Goal: Task Accomplishment & Management: Manage account settings

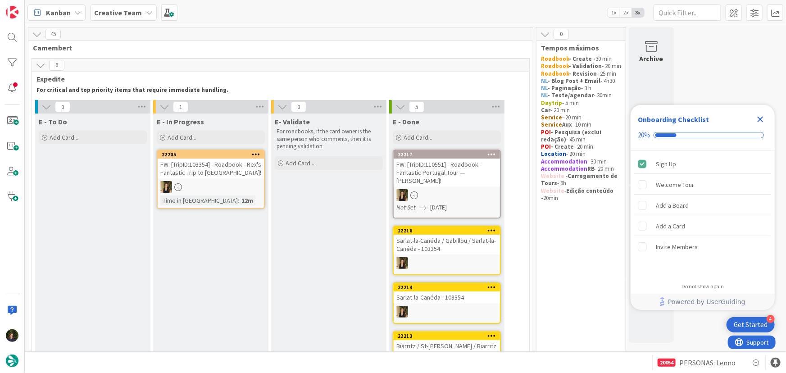
click at [761, 115] on icon "Close Checklist" at bounding box center [760, 119] width 11 height 11
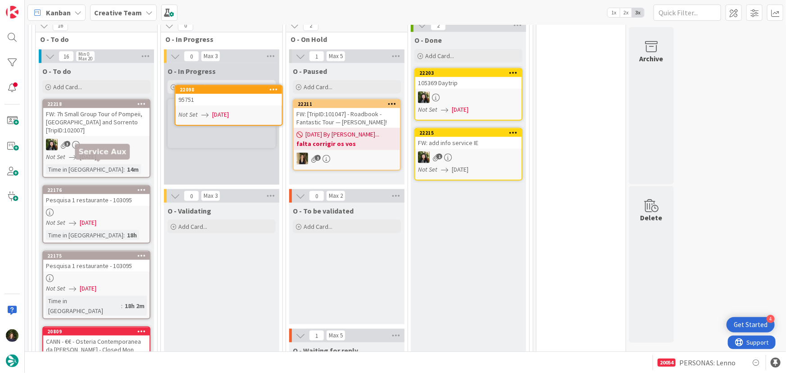
scroll to position [456, 0]
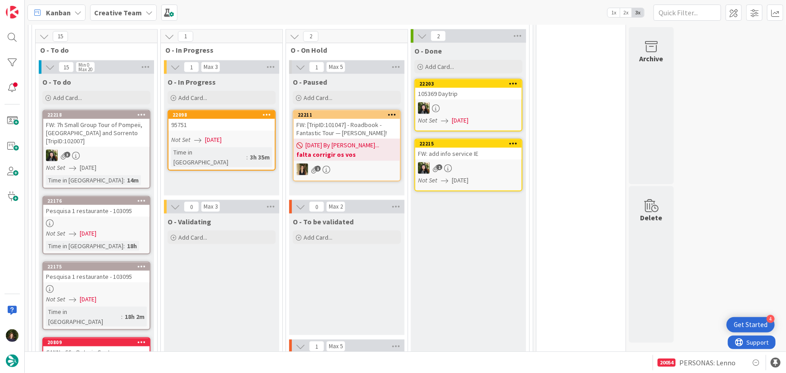
click at [216, 122] on link "22098 95751 Not Set [DATE] Time in [GEOGRAPHIC_DATA] : 3h 35m" at bounding box center [221, 140] width 108 height 61
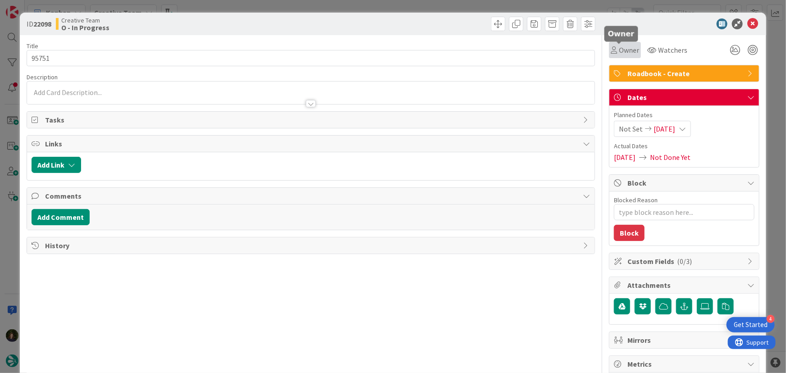
click at [623, 49] on span "Owner" at bounding box center [629, 50] width 20 height 11
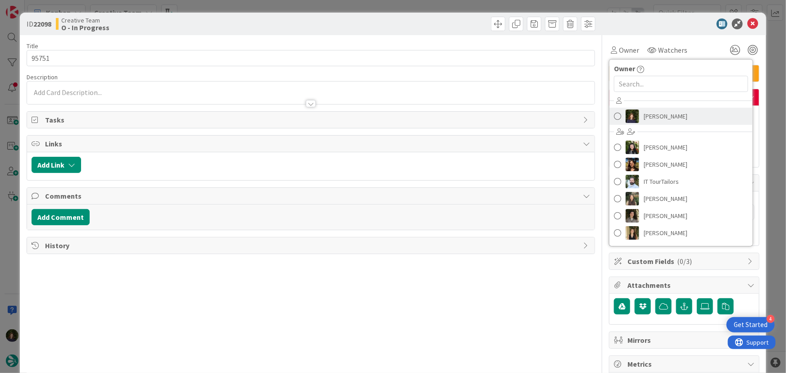
click at [649, 112] on span "[PERSON_NAME]" at bounding box center [665, 116] width 44 height 14
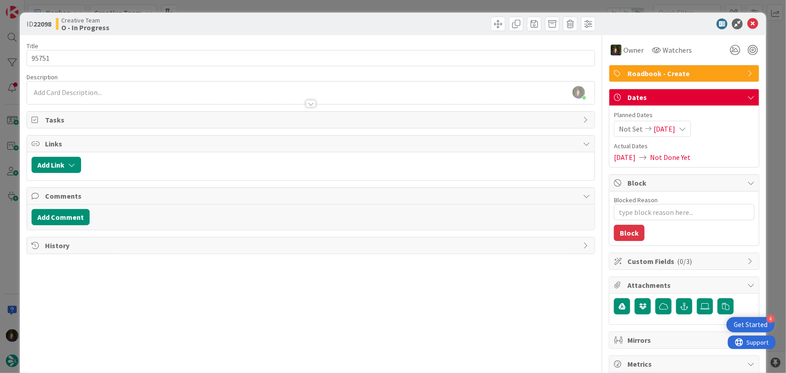
type textarea "x"
click at [101, 92] on div "[PERSON_NAME] joined 8 m ago" at bounding box center [311, 92] width 568 height 23
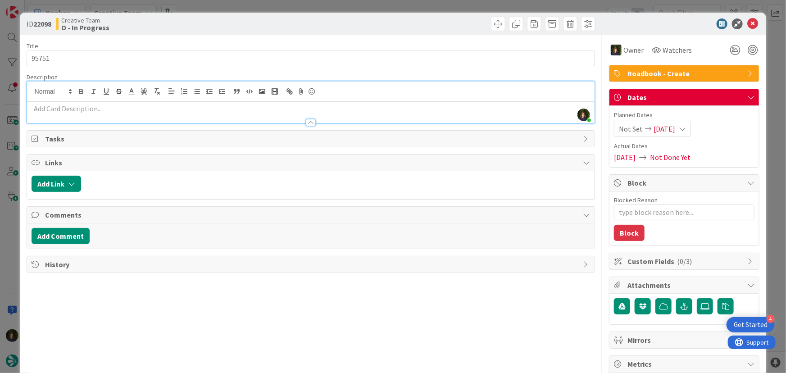
paste div
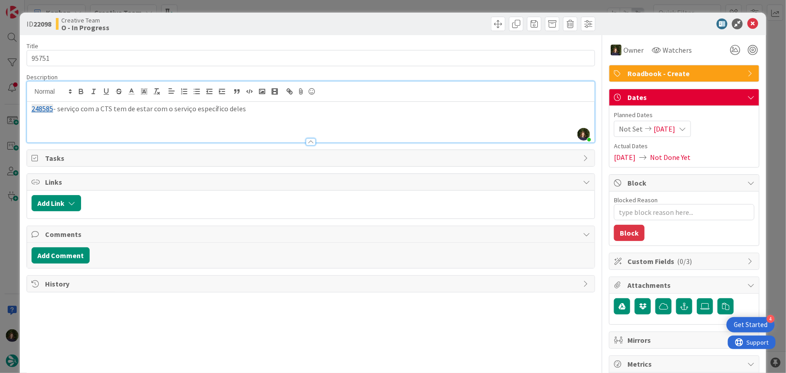
scroll to position [512, 0]
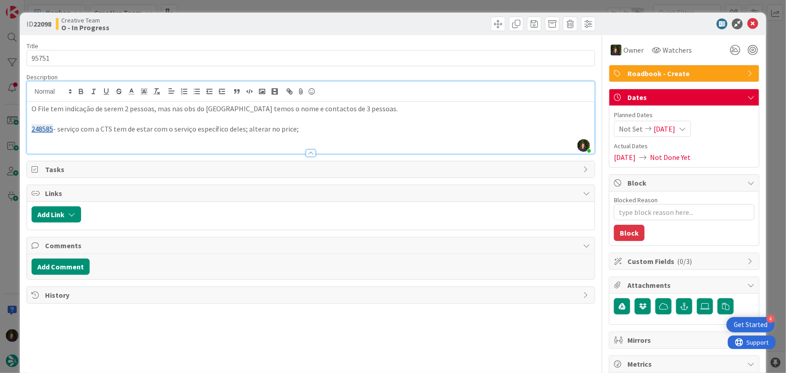
click at [310, 131] on p "248585 - serviço com a CTS tem de estar com o serviço específico deles; alterar…" at bounding box center [311, 129] width 559 height 10
click at [356, 108] on p "O File tem indicação de serem 2 pessoas, mas nas obs do [GEOGRAPHIC_DATA] temos…" at bounding box center [311, 109] width 559 height 10
click at [317, 124] on p "248585 - serviço com a CTS tem de estar com o serviço específico deles; alterar…" at bounding box center [311, 129] width 559 height 10
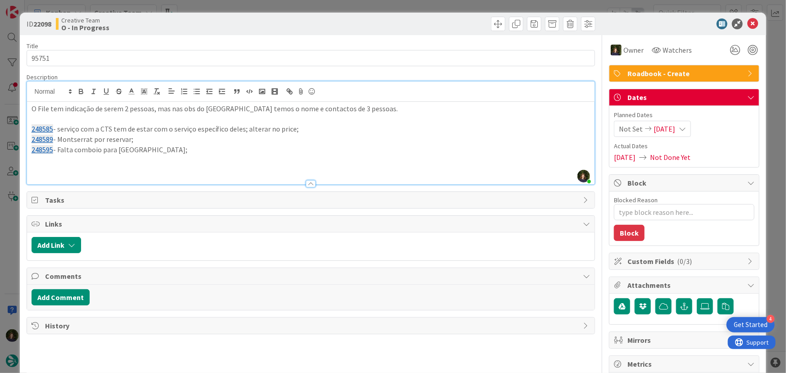
click at [74, 149] on p "248595 - Falta comboio para [GEOGRAPHIC_DATA];" at bounding box center [311, 150] width 559 height 10
click at [193, 151] on p "248595 - Falta reservar comboio para [GEOGRAPHIC_DATA];" at bounding box center [311, 150] width 559 height 10
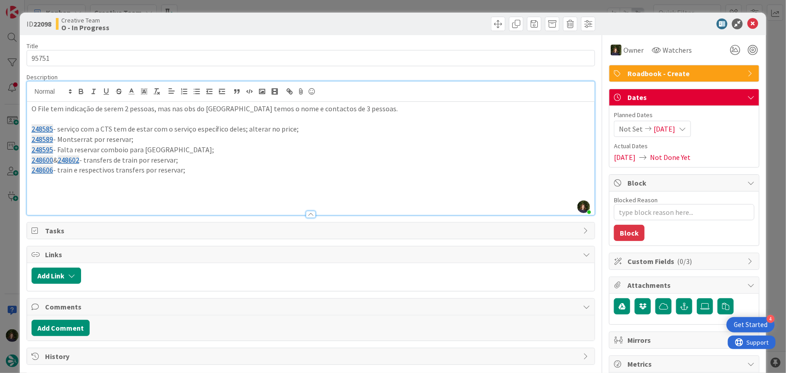
click at [362, 108] on p "O File tem indicação de serem 2 pessoas, mas nas obs do [GEOGRAPHIC_DATA] temos…" at bounding box center [311, 109] width 559 height 10
click at [747, 23] on icon at bounding box center [752, 23] width 11 height 11
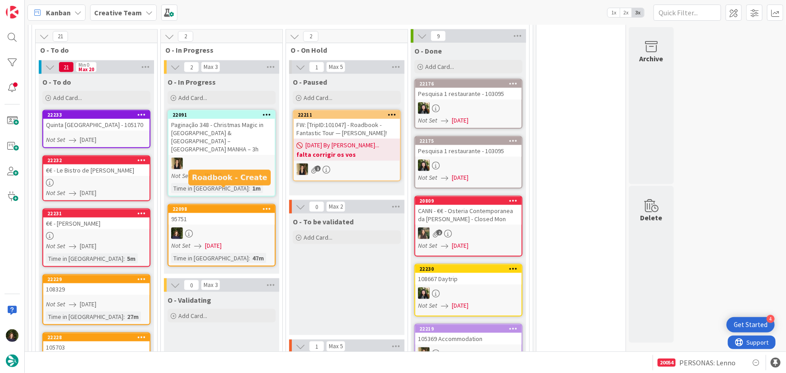
click at [223, 227] on div at bounding box center [221, 233] width 106 height 12
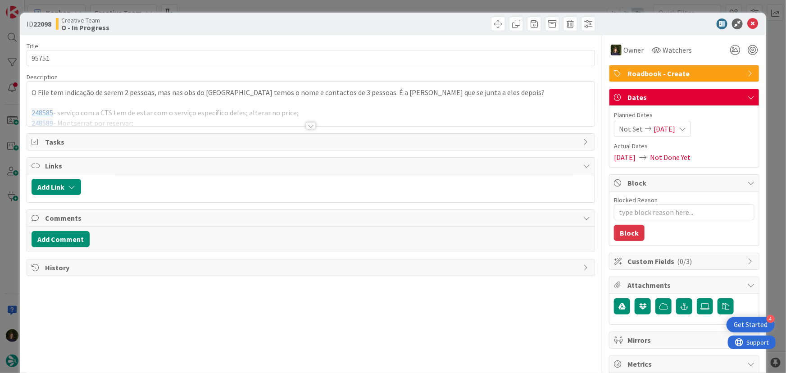
type textarea "x"
click at [309, 125] on div at bounding box center [311, 125] width 10 height 7
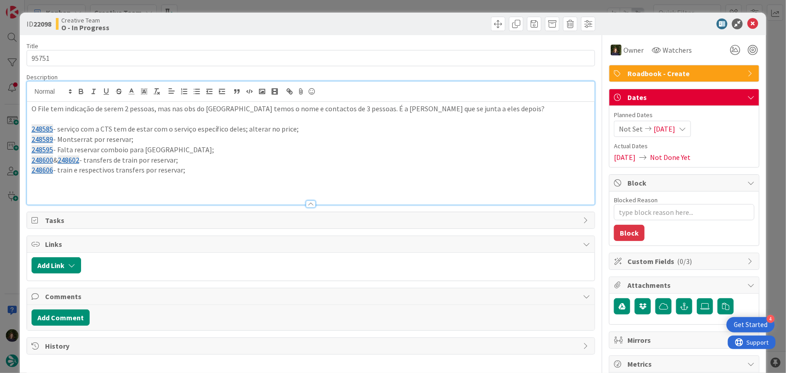
click at [197, 173] on p "248606 - train e respectivos transfers por reservar;" at bounding box center [311, 170] width 559 height 10
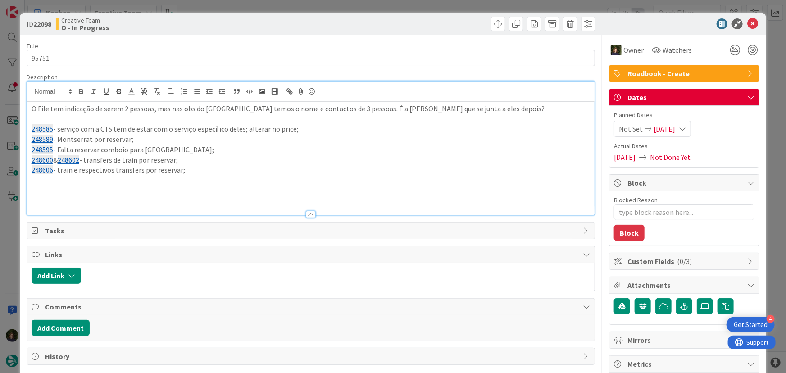
paste div
click at [747, 25] on icon at bounding box center [752, 23] width 11 height 11
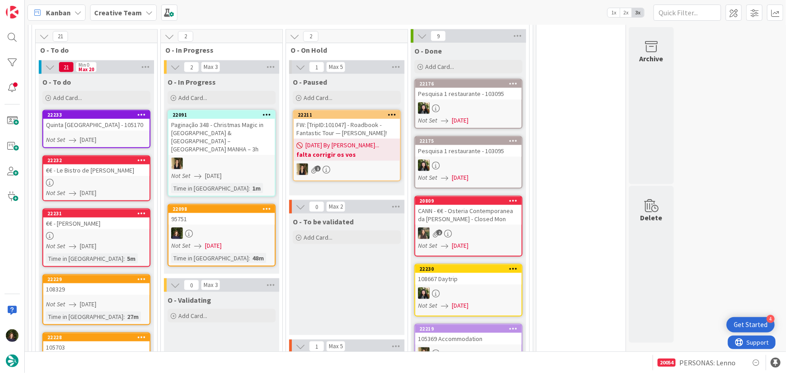
click at [227, 213] on div "95751" at bounding box center [221, 219] width 106 height 12
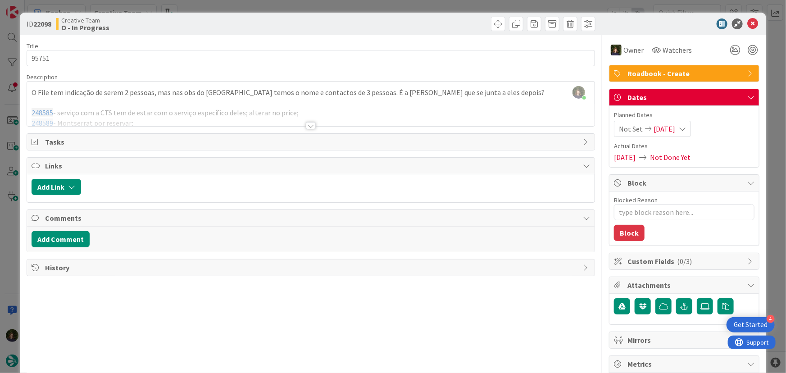
click at [307, 126] on div at bounding box center [311, 125] width 10 height 7
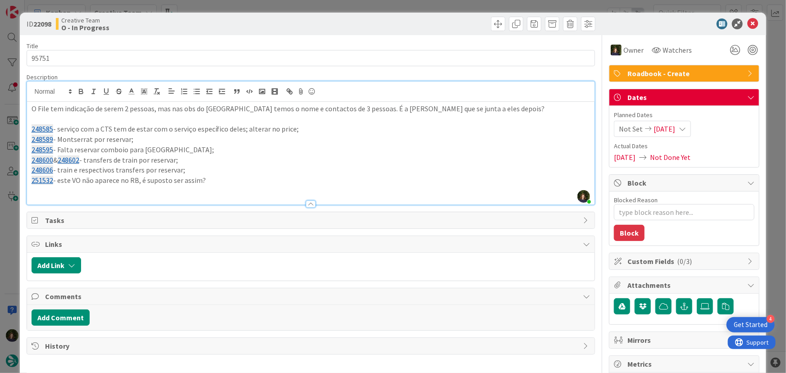
drag, startPoint x: 211, startPoint y: 181, endPoint x: 24, endPoint y: 109, distance: 200.5
click at [24, 109] on div "ID 22098 Creative Team O - In Progress Title 5 / 128 95751 Description [PERSON_…" at bounding box center [393, 273] width 746 height 520
copy div "O File tem indicação de serem 2 pessoas, mas nas obs do [GEOGRAPHIC_DATA] temos…"
click at [750, 23] on icon at bounding box center [752, 23] width 11 height 11
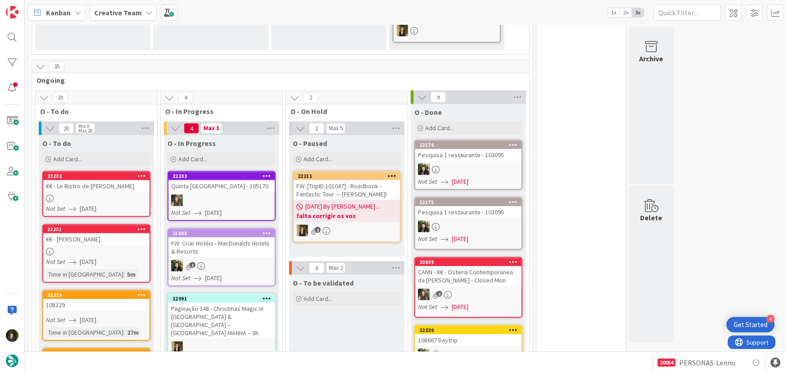
scroll to position [687, 0]
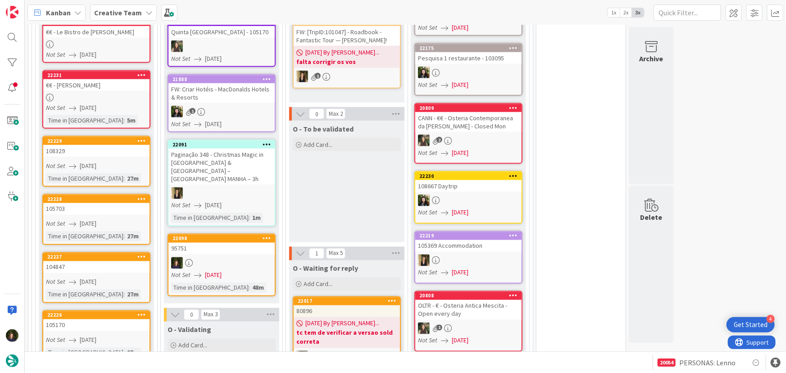
click at [270, 235] on icon at bounding box center [266, 238] width 9 height 6
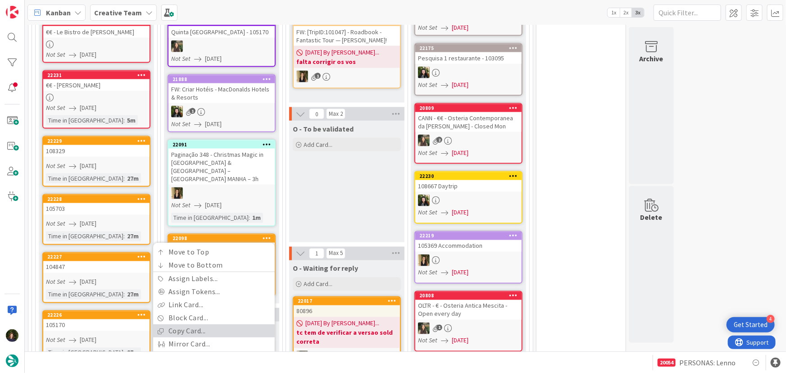
click at [234, 325] on link "Copy Card..." at bounding box center [214, 331] width 122 height 13
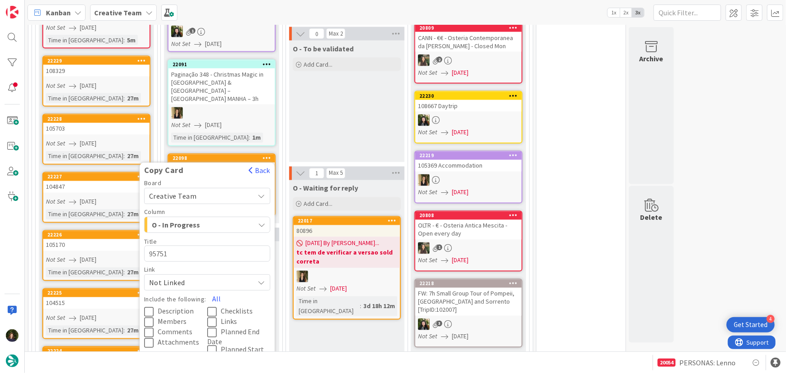
scroll to position [850, 0]
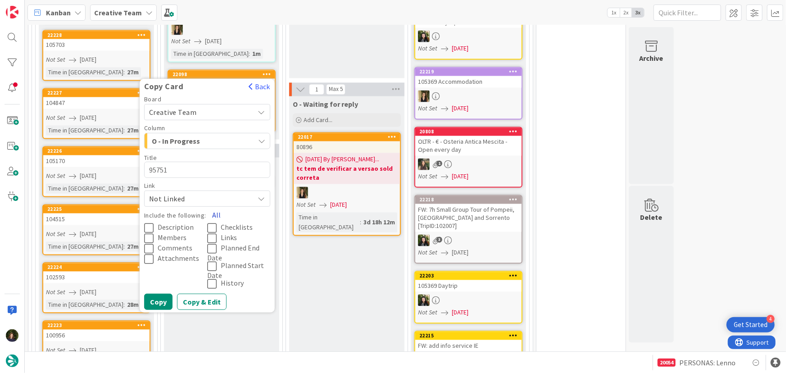
click at [216, 207] on button "All" at bounding box center [216, 215] width 20 height 16
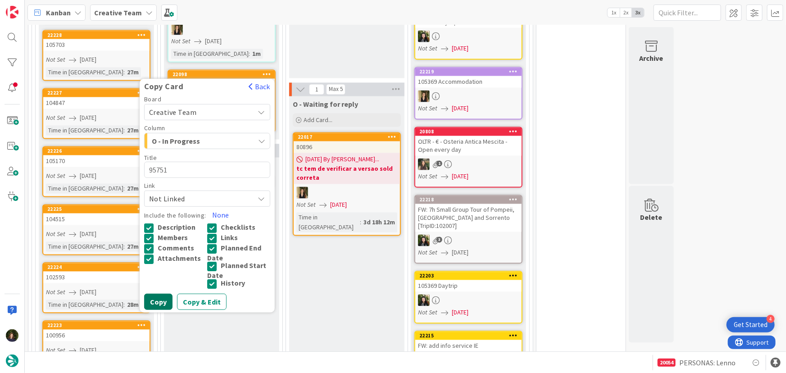
click at [156, 294] on button "Copy" at bounding box center [158, 302] width 28 height 16
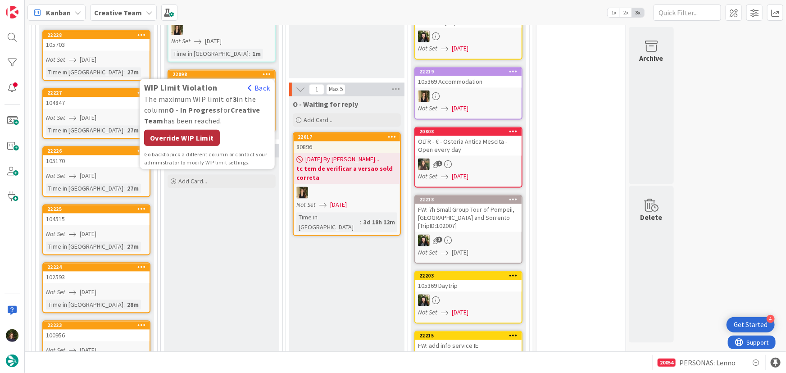
click at [189, 130] on div "Override WIP Limit" at bounding box center [182, 138] width 76 height 16
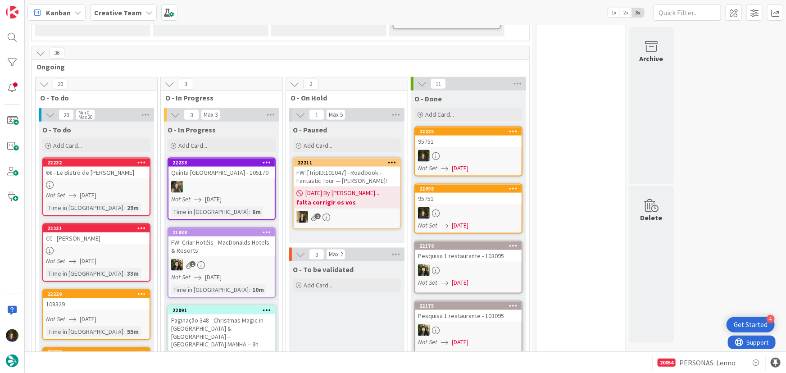
scroll to position [515, 0]
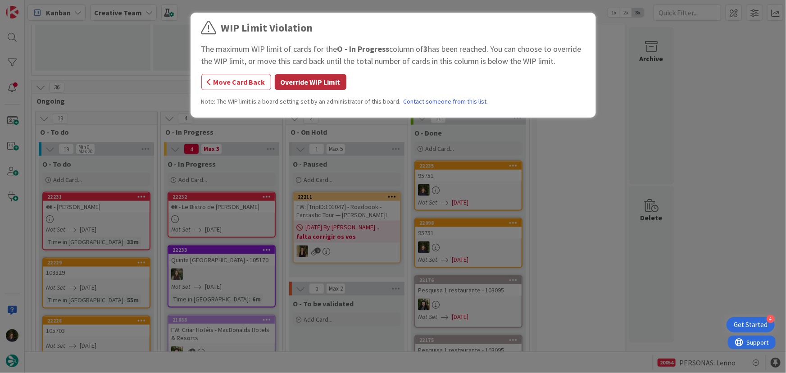
click at [302, 81] on button "Override WIP Limit" at bounding box center [311, 82] width 72 height 16
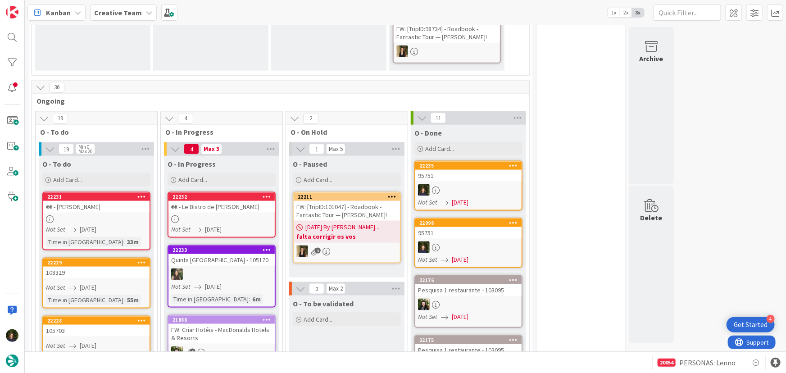
click at [208, 215] on div at bounding box center [221, 219] width 106 height 8
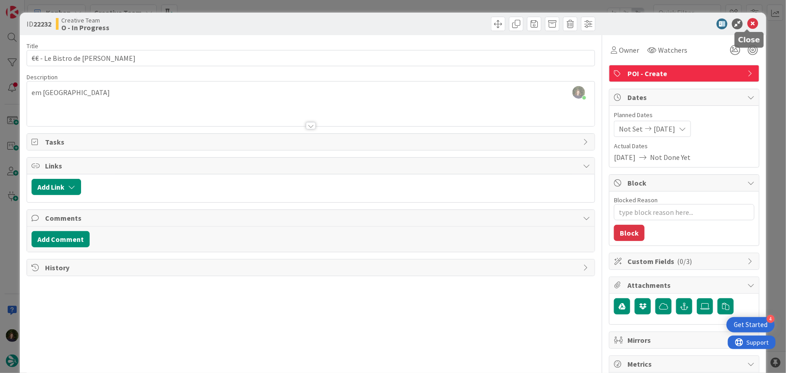
drag, startPoint x: 748, startPoint y: 26, endPoint x: 737, endPoint y: 29, distance: 11.8
click at [748, 26] on icon at bounding box center [752, 23] width 11 height 11
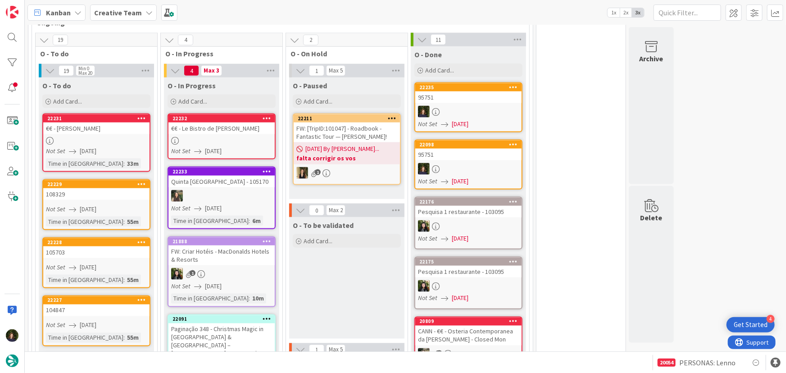
scroll to position [638, 0]
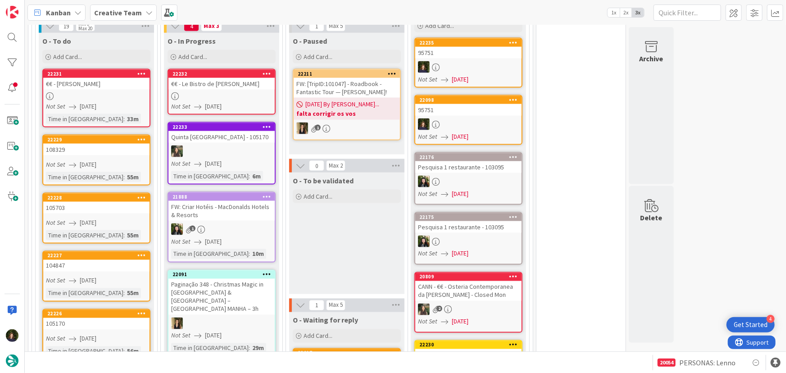
click at [220, 73] on link "22232 €€ - Le Bistro de Jean Not Set [DATE]" at bounding box center [221, 92] width 108 height 46
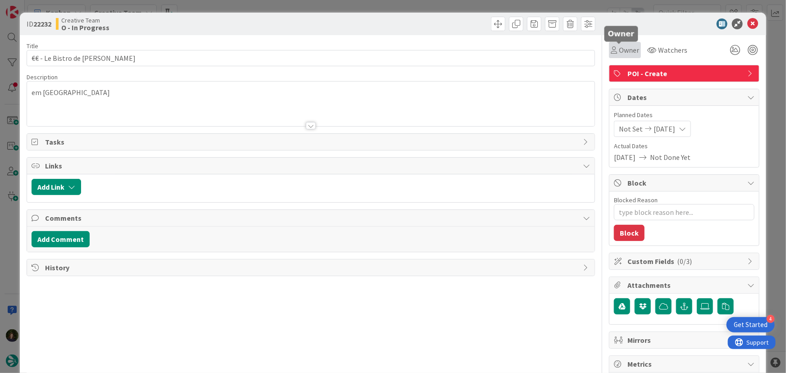
click at [628, 49] on span "Owner" at bounding box center [629, 50] width 20 height 11
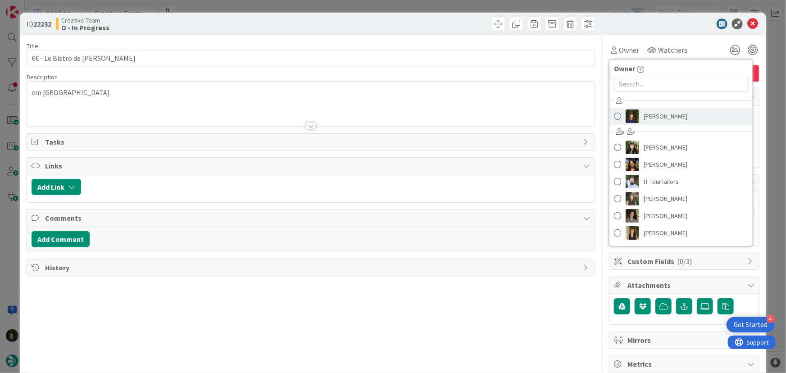
click at [653, 112] on span "[PERSON_NAME]" at bounding box center [665, 116] width 44 height 14
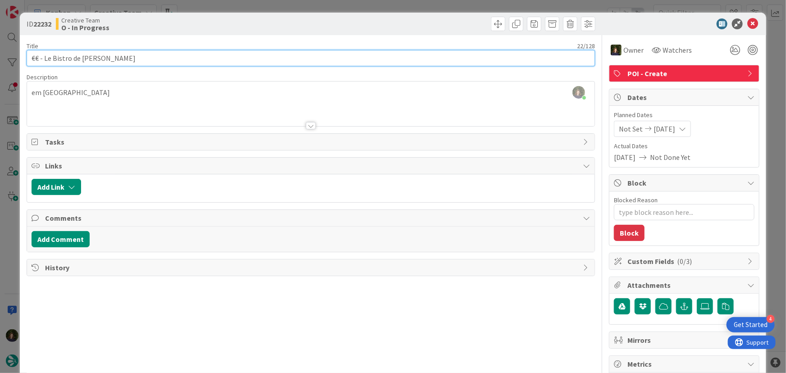
drag, startPoint x: 45, startPoint y: 60, endPoint x: 95, endPoint y: 63, distance: 50.1
click at [95, 63] on input "€€ - Le Bistro de [PERSON_NAME]" at bounding box center [311, 58] width 569 height 16
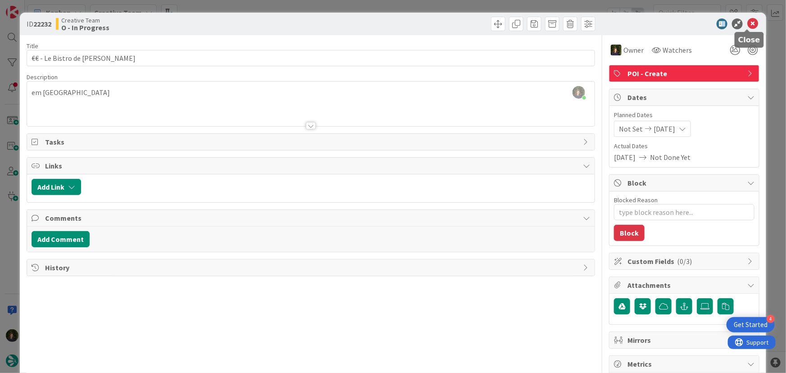
click at [747, 18] on icon at bounding box center [752, 23] width 11 height 11
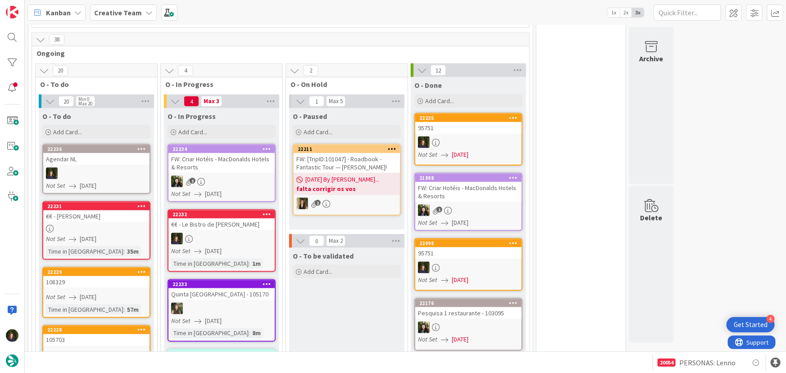
scroll to position [638, 0]
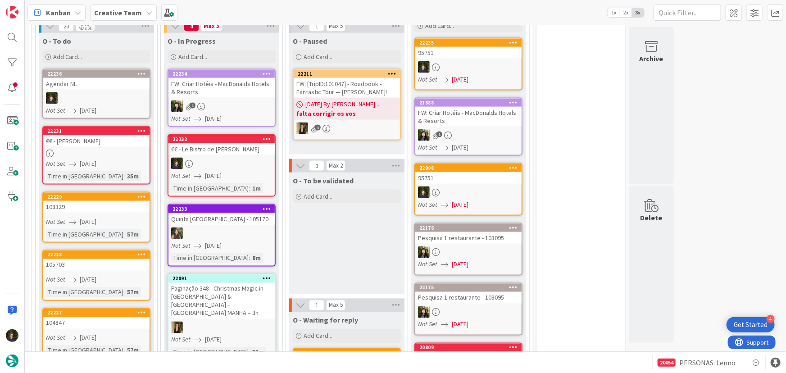
click at [231, 152] on link "22232 €€ - Le Bistro de Jean Not Set [DATE] Time in [GEOGRAPHIC_DATA] : 1m" at bounding box center [221, 165] width 108 height 63
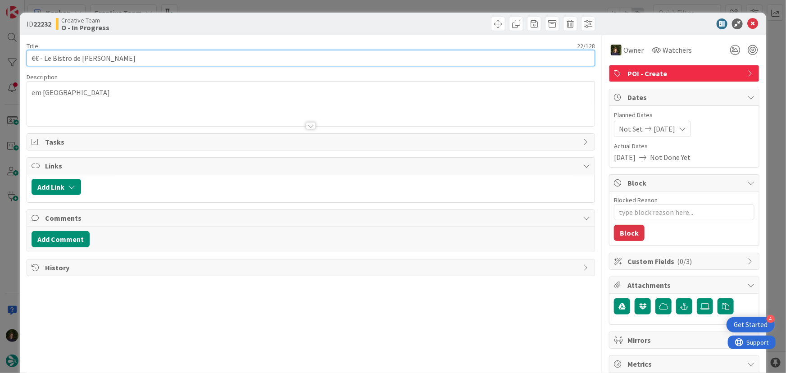
drag, startPoint x: 102, startPoint y: 60, endPoint x: 25, endPoint y: 56, distance: 77.5
click at [25, 56] on div "ID 22232 Creative Team O - In Progress Title 22 / 128 €€ - Le Bistro de Jean De…" at bounding box center [393, 273] width 746 height 520
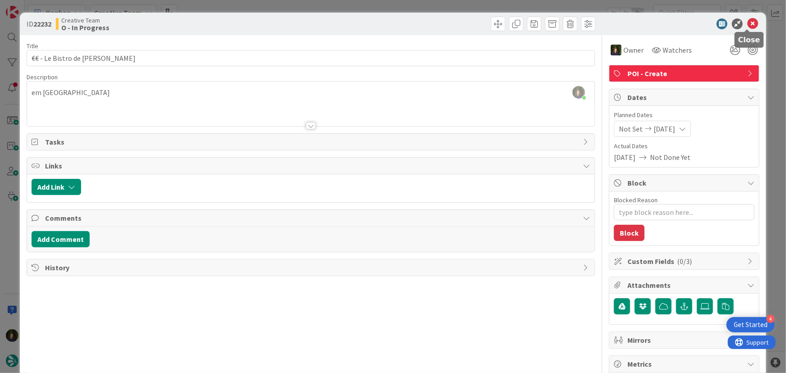
click at [747, 25] on icon at bounding box center [752, 23] width 11 height 11
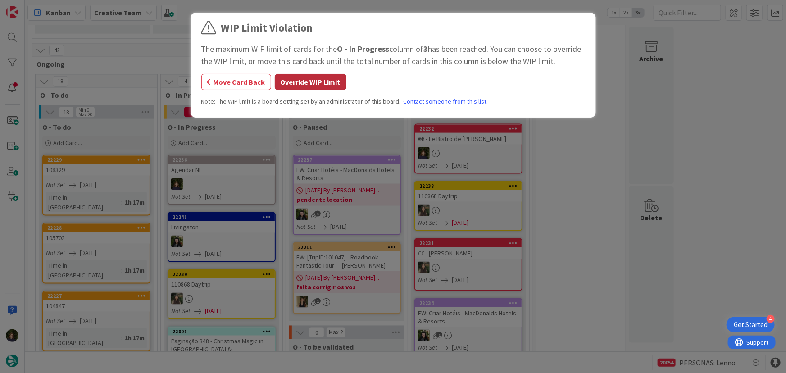
click at [325, 87] on button "Override WIP Limit" at bounding box center [311, 82] width 72 height 16
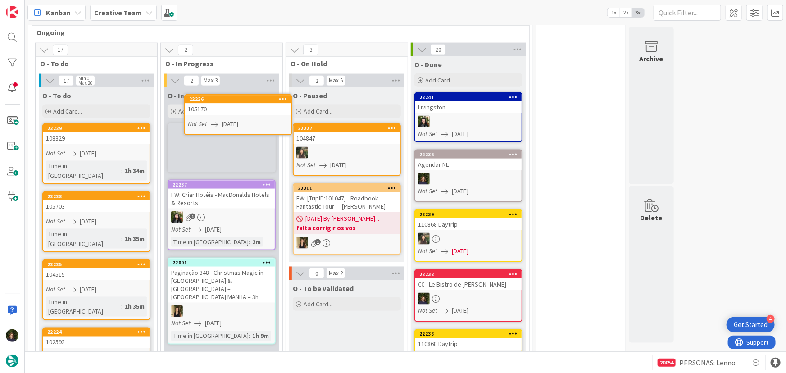
scroll to position [582, 0]
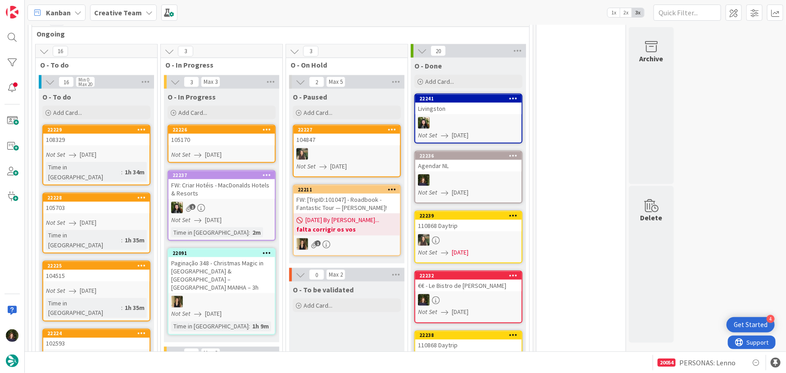
click at [218, 134] on div "105170" at bounding box center [221, 140] width 106 height 12
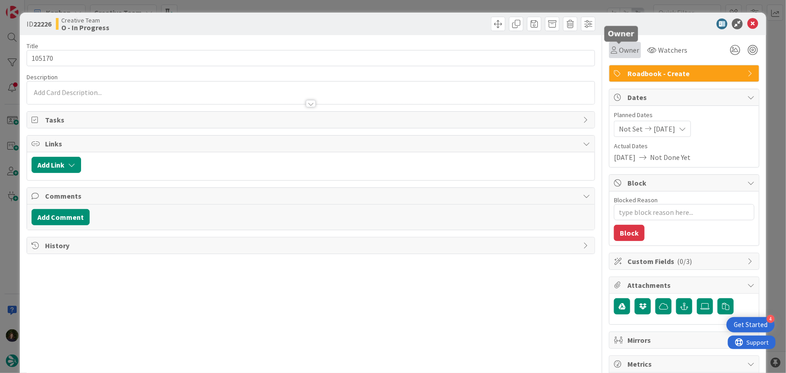
click at [626, 49] on span "Owner" at bounding box center [629, 50] width 20 height 11
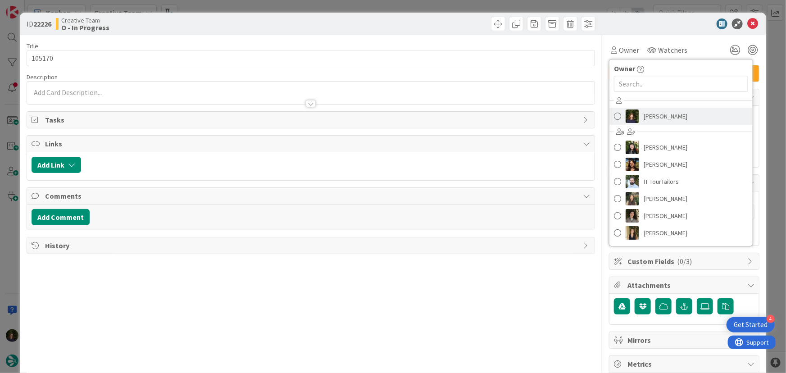
click at [657, 114] on span "[PERSON_NAME]" at bounding box center [665, 116] width 44 height 14
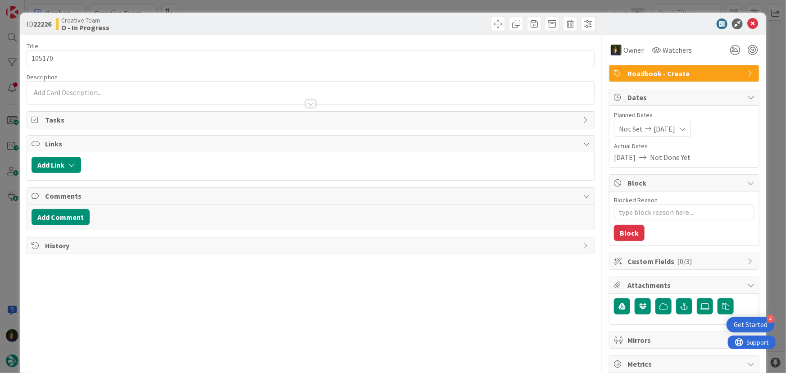
click at [752, 20] on div at bounding box center [679, 23] width 159 height 11
click at [747, 27] on icon at bounding box center [752, 23] width 11 height 11
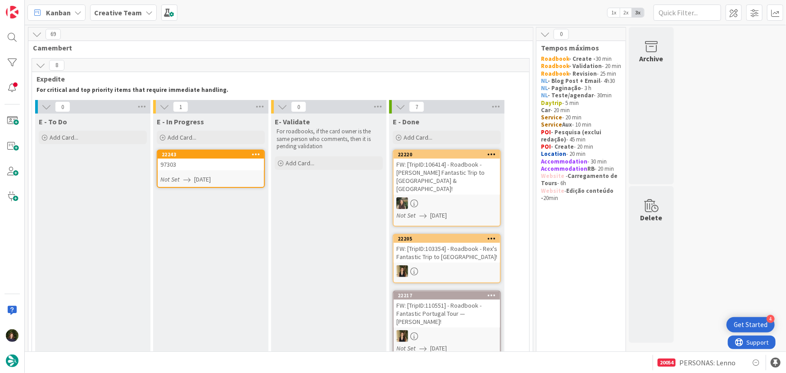
click at [198, 178] on span "[DATE]" at bounding box center [202, 179] width 17 height 9
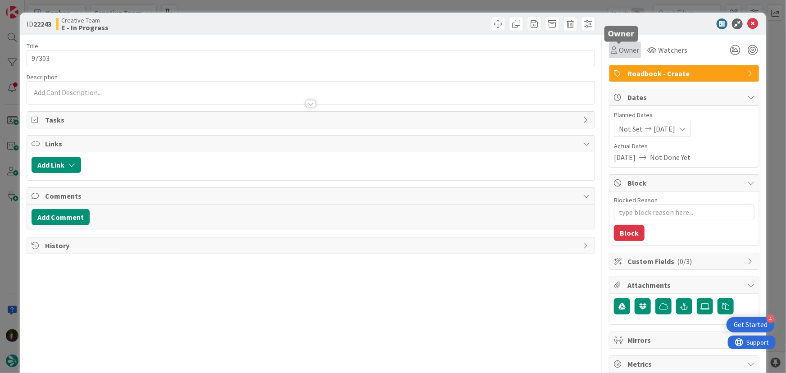
click at [622, 50] on span "Owner" at bounding box center [629, 50] width 20 height 11
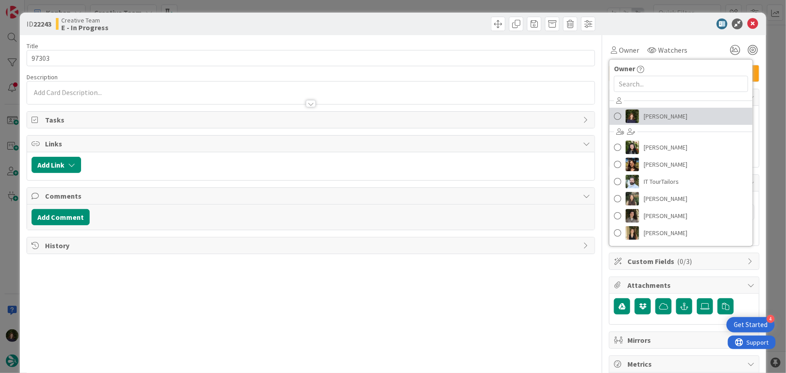
click at [656, 117] on span "[PERSON_NAME]" at bounding box center [665, 116] width 44 height 14
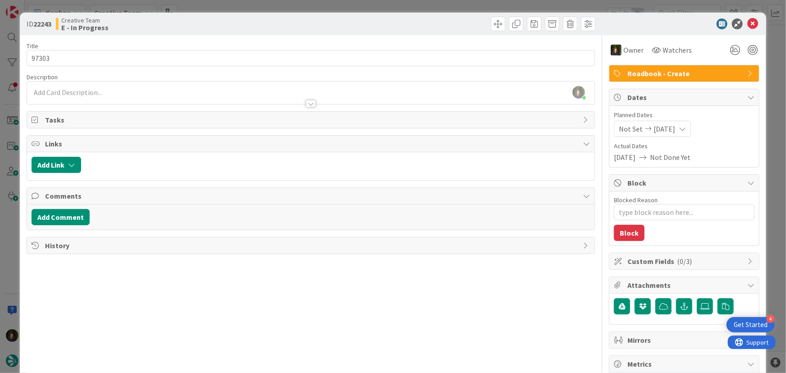
type textarea "x"
click at [748, 28] on icon at bounding box center [752, 23] width 11 height 11
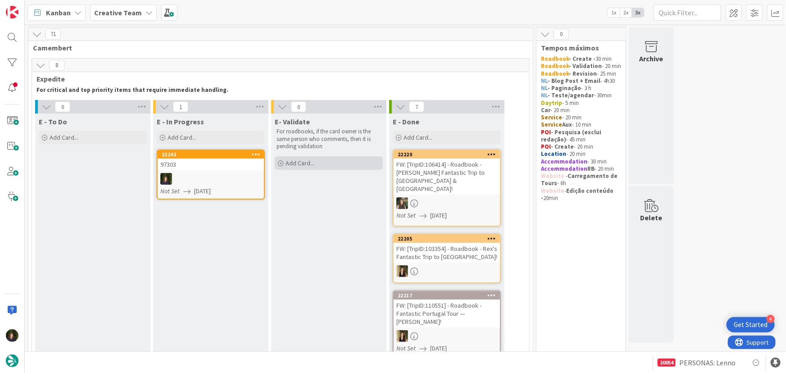
click at [335, 162] on div "Add Card..." at bounding box center [329, 163] width 108 height 14
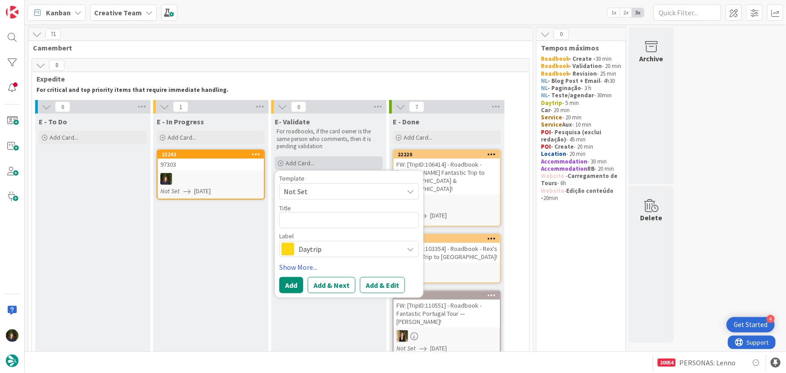
type textarea "9"
type textarea "x"
type textarea "97"
type textarea "x"
type textarea "973"
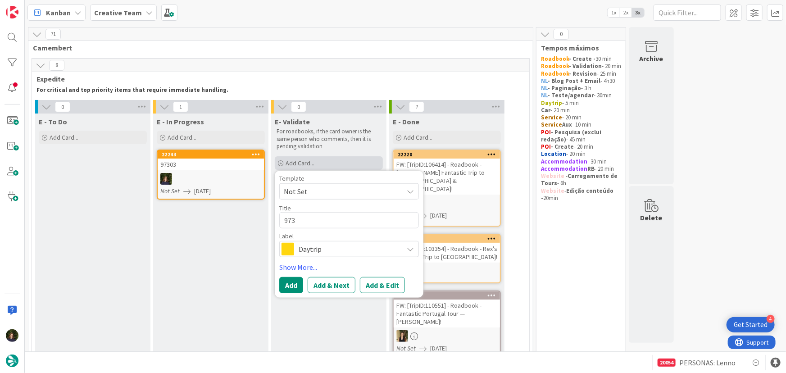
type textarea "x"
type textarea "9730"
type textarea "x"
type textarea "97303"
type textarea "x"
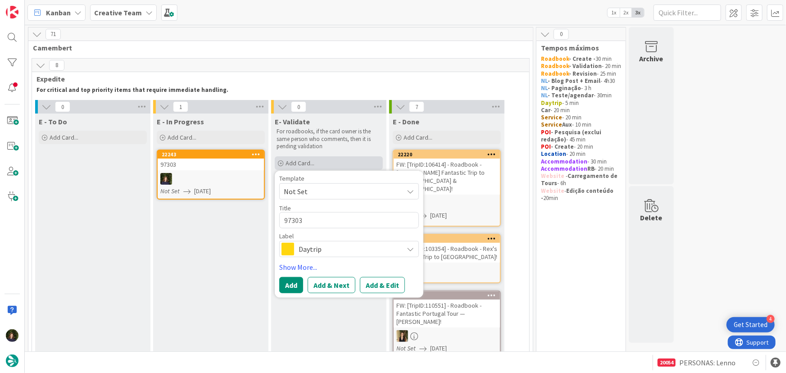
type textarea "97303"
type textarea "x"
type textarea "97303 -"
type textarea "x"
type textarea "97303 -"
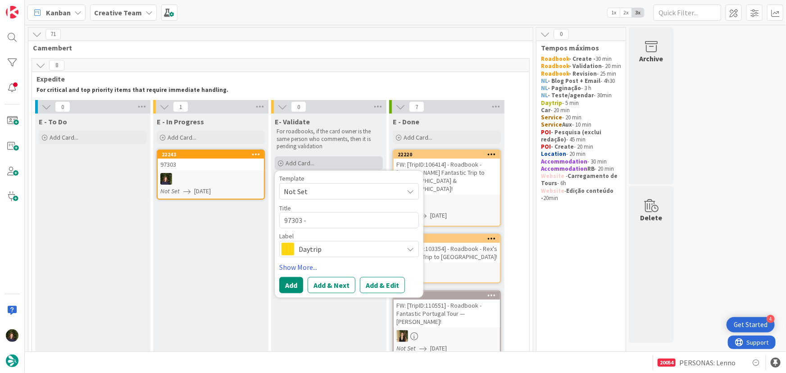
type textarea "x"
type textarea "97303 - V"
type textarea "x"
type textarea "97303 - Va"
type textarea "x"
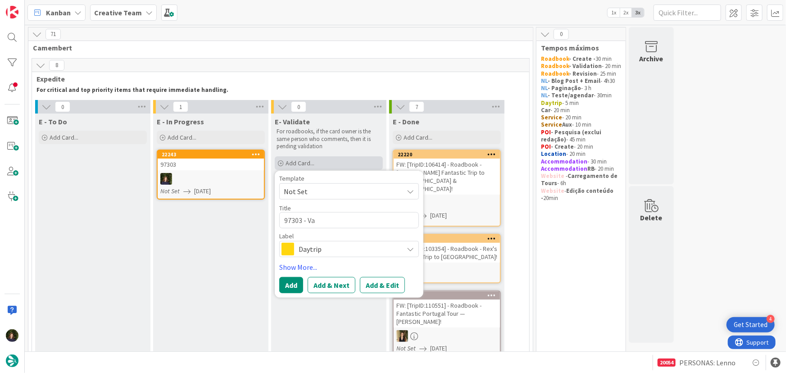
type textarea "97303 - Val"
type textarea "x"
type textarea "97303 - Vali"
type textarea "x"
type textarea "97303 - Valid"
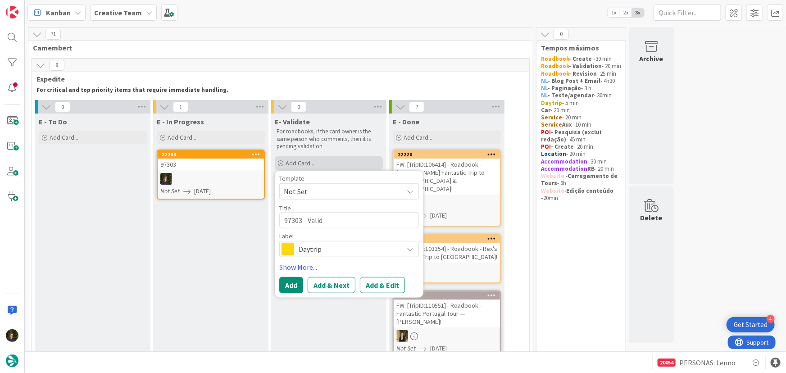
type textarea "x"
type textarea "97303 - Valida"
type textarea "x"
type textarea "97303 - Validat"
type textarea "x"
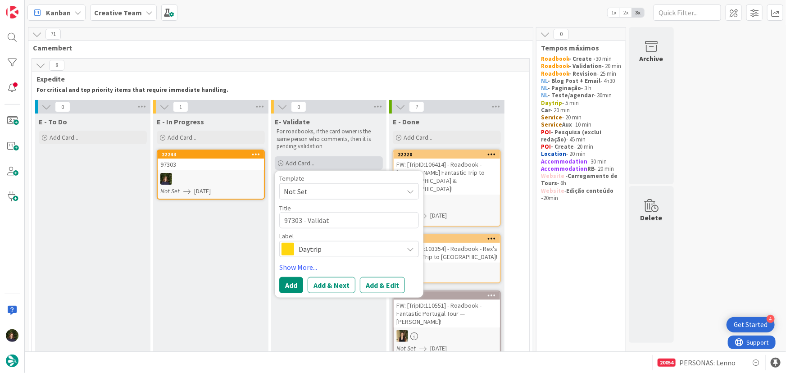
type textarea "97303 - Validati"
type textarea "x"
type textarea "97303 - Validatio"
type textarea "x"
type textarea "97303 - Validation"
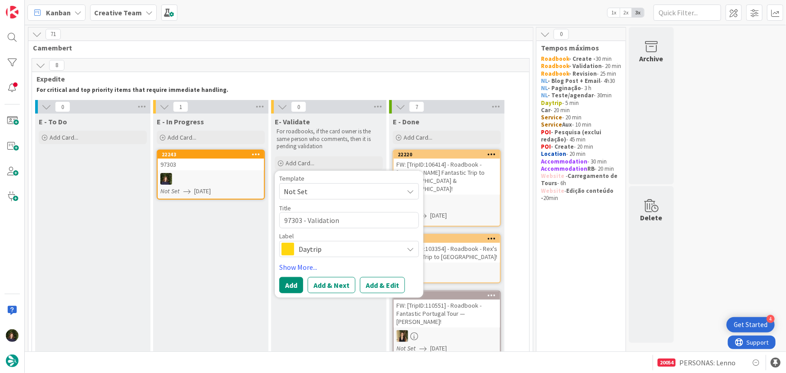
click at [348, 244] on span "Daytrip" at bounding box center [348, 249] width 100 height 13
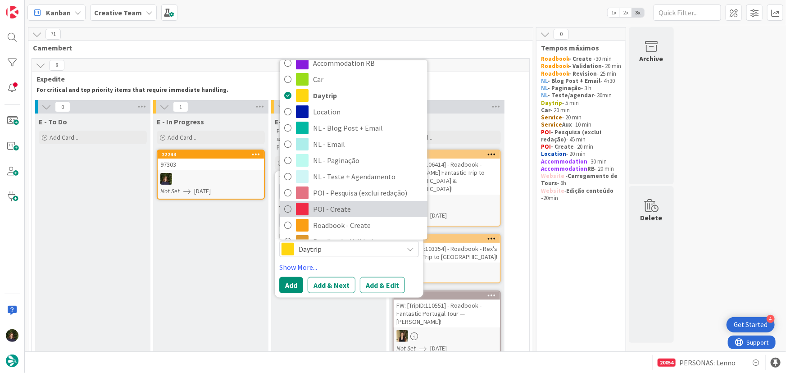
scroll to position [81, 0]
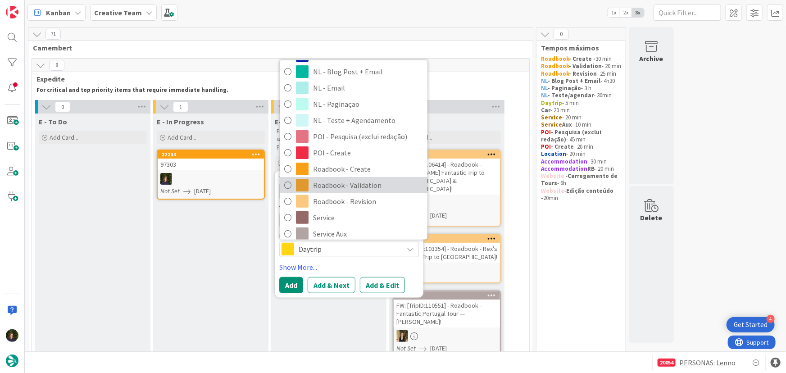
click at [334, 187] on span "Roadbook - Validation" at bounding box center [368, 185] width 110 height 14
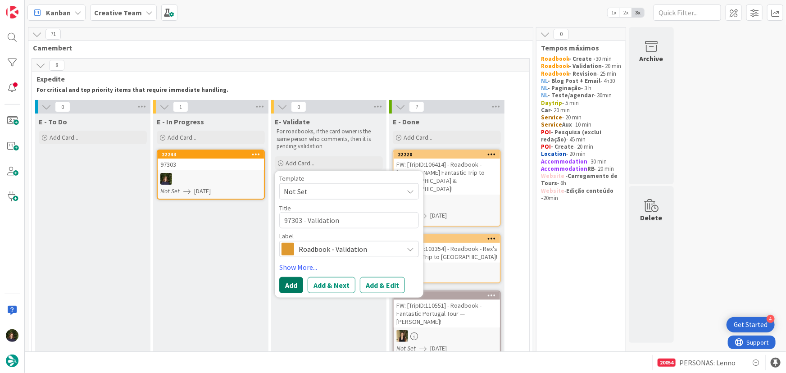
click at [285, 281] on button "Add" at bounding box center [291, 285] width 24 height 16
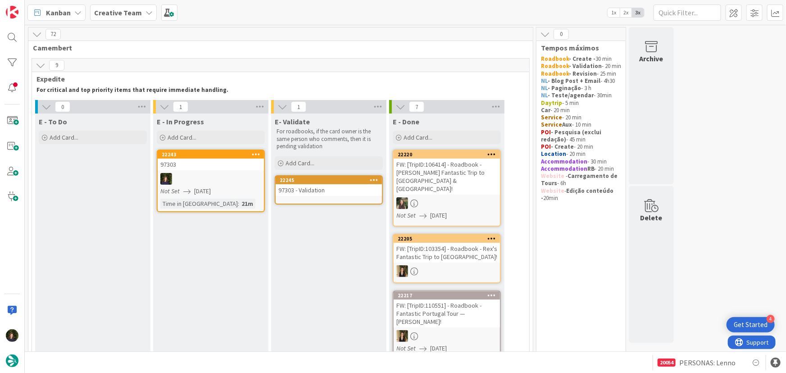
click at [317, 189] on div "97303 - Validation" at bounding box center [329, 190] width 106 height 12
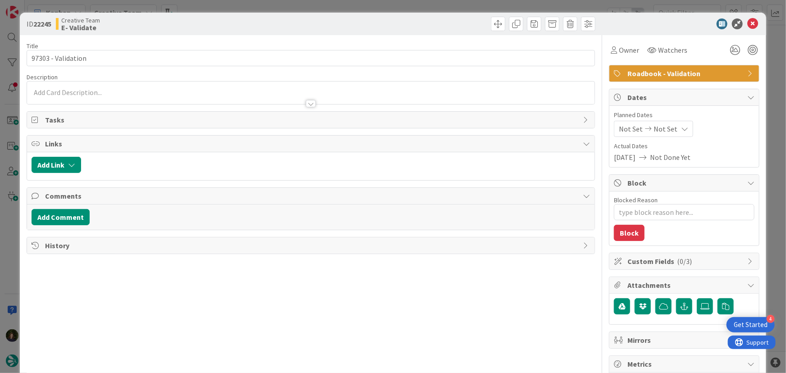
type textarea "x"
click at [126, 89] on p at bounding box center [311, 92] width 559 height 10
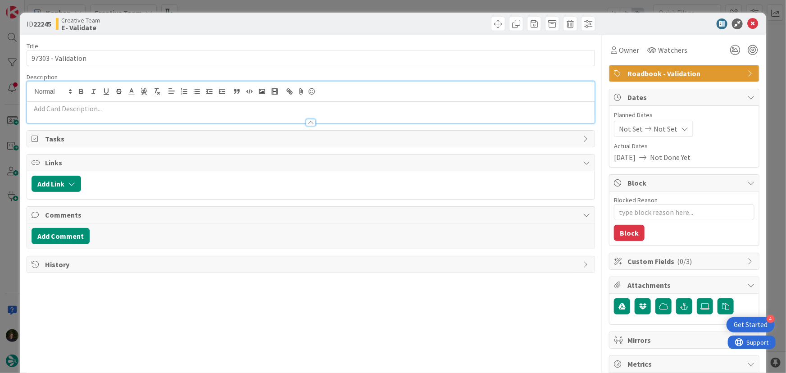
click at [123, 108] on p at bounding box center [311, 109] width 559 height 10
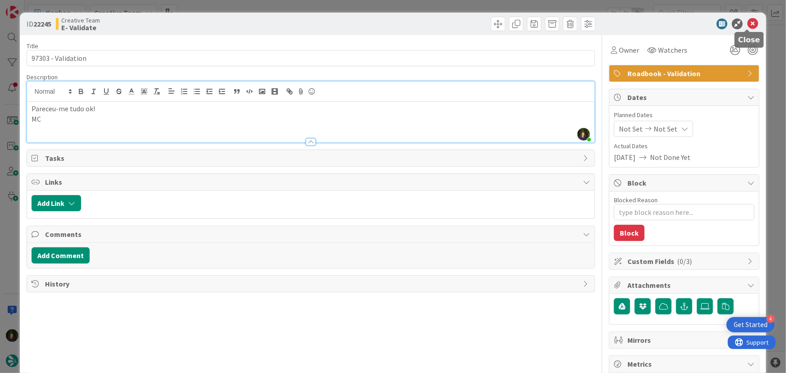
drag, startPoint x: 748, startPoint y: 21, endPoint x: 675, endPoint y: 86, distance: 97.9
click at [747, 21] on icon at bounding box center [752, 23] width 11 height 11
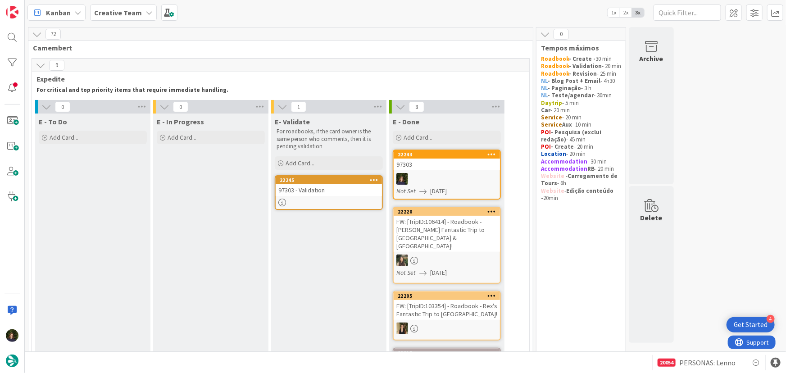
click at [449, 166] on div "97303" at bounding box center [446, 164] width 106 height 12
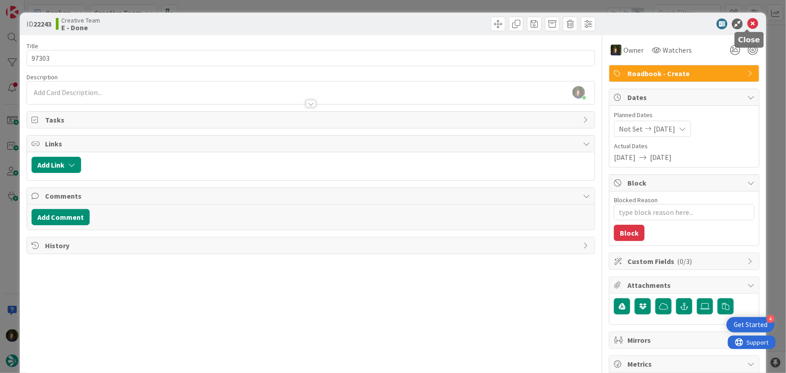
click at [747, 27] on icon at bounding box center [752, 23] width 11 height 11
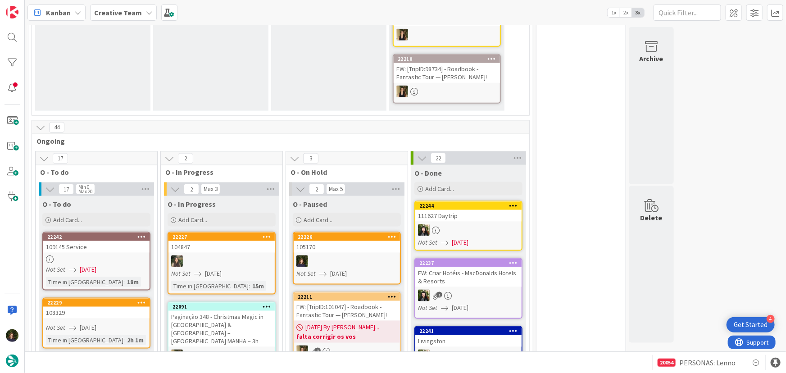
scroll to position [696, 0]
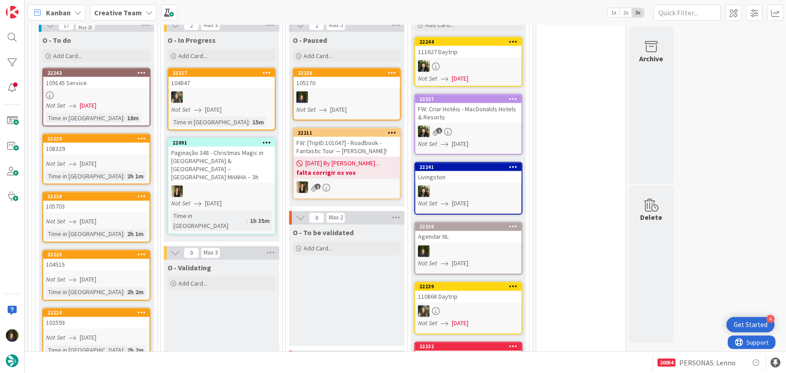
click at [88, 77] on div "109145 Service" at bounding box center [96, 83] width 106 height 12
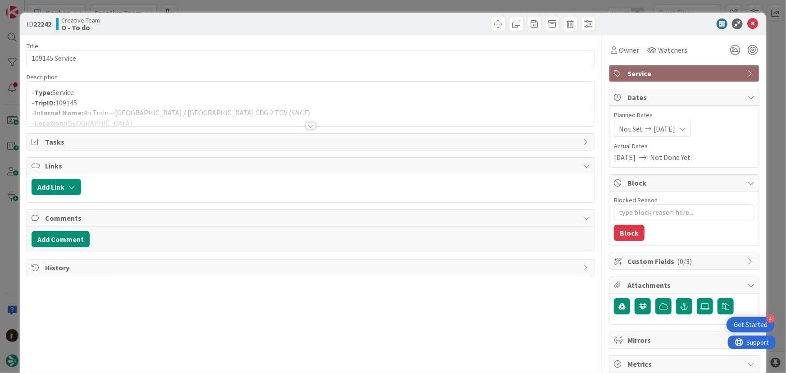
click at [309, 123] on div at bounding box center [311, 125] width 10 height 7
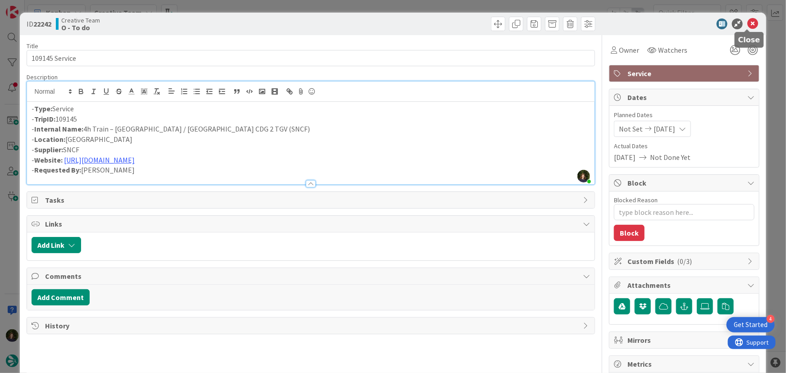
click at [748, 27] on icon at bounding box center [752, 23] width 11 height 11
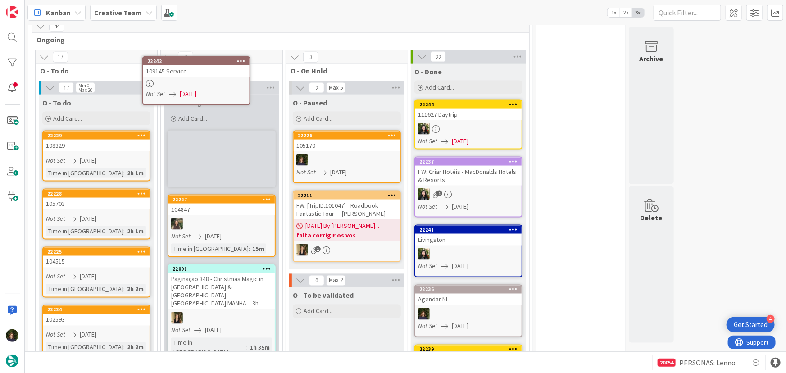
scroll to position [604, 0]
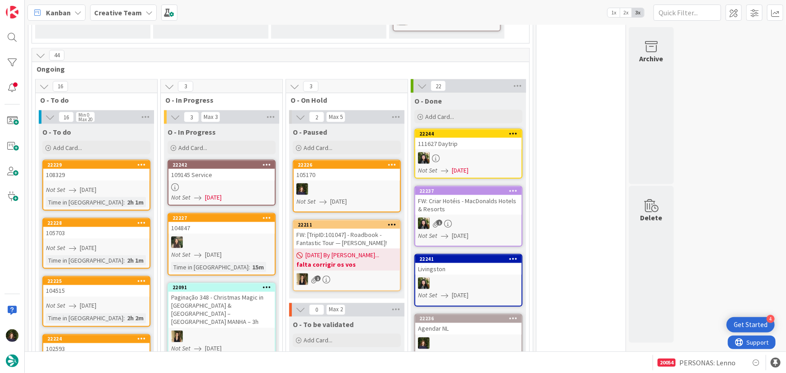
click at [232, 183] on div at bounding box center [221, 187] width 106 height 8
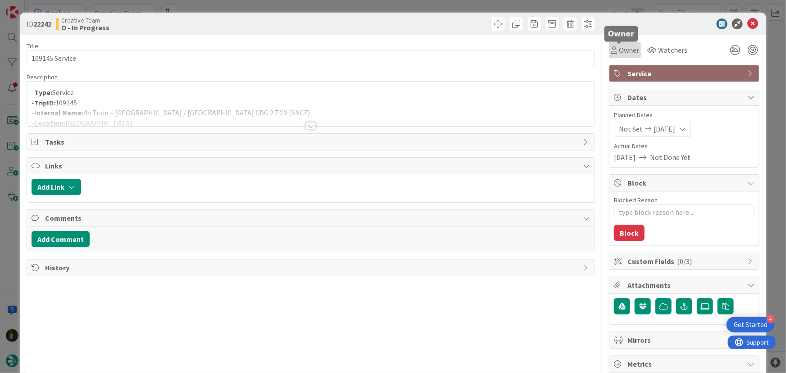
click at [628, 48] on span "Owner" at bounding box center [629, 50] width 20 height 11
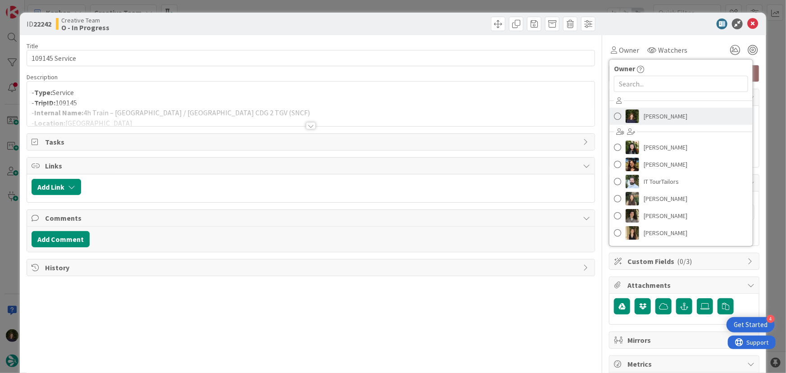
click at [670, 113] on span "[PERSON_NAME]" at bounding box center [665, 116] width 44 height 14
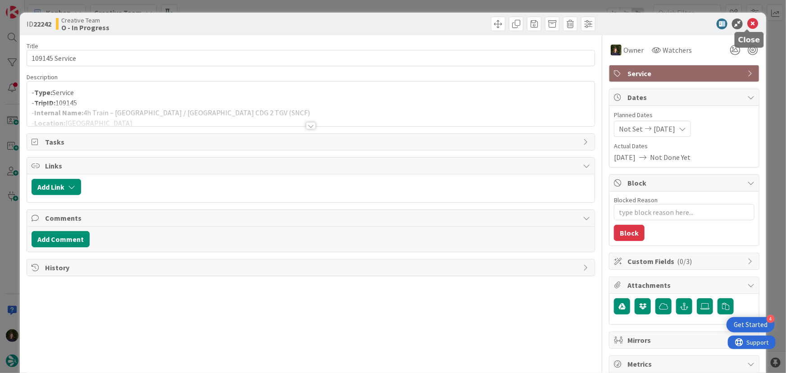
click at [747, 25] on icon at bounding box center [752, 23] width 11 height 11
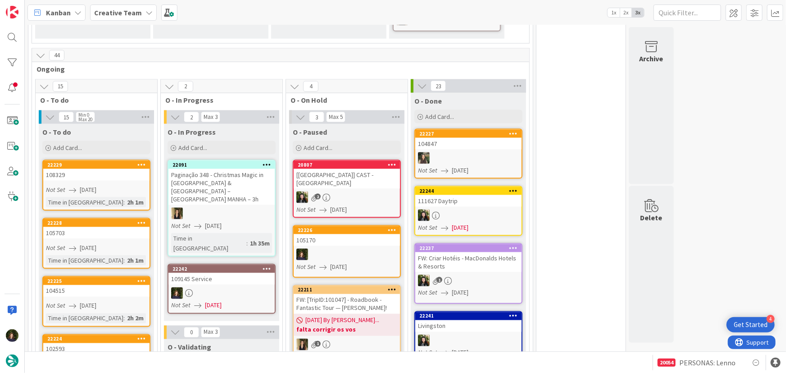
click at [225, 273] on div "109145 Service" at bounding box center [221, 279] width 106 height 12
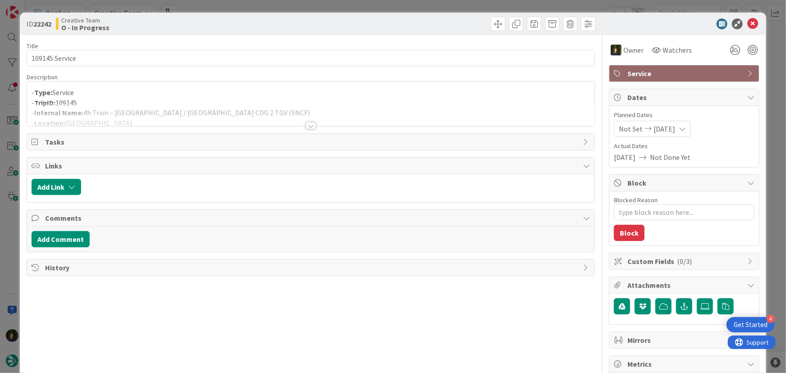
click at [311, 127] on div at bounding box center [311, 125] width 10 height 7
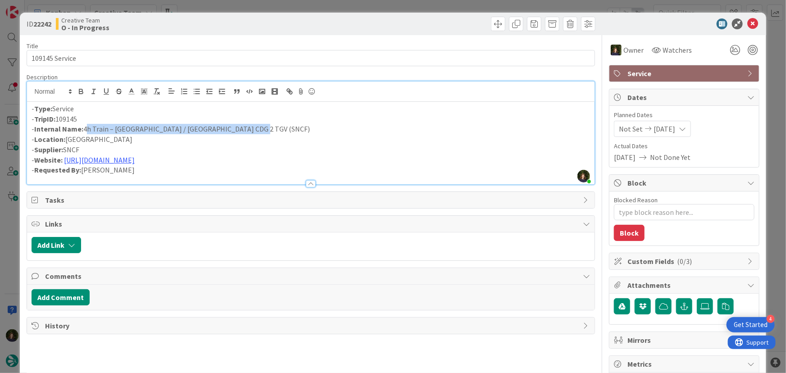
drag, startPoint x: 85, startPoint y: 128, endPoint x: 249, endPoint y: 132, distance: 163.5
click at [249, 132] on p "- Internal Name: 4h Train – [GEOGRAPHIC_DATA] / [GEOGRAPHIC_DATA] CDG 2 TGV (SN…" at bounding box center [311, 129] width 559 height 10
copy p "4h Train – [GEOGRAPHIC_DATA] / [GEOGRAPHIC_DATA] CDG 2 TGV (SNCF)"
click at [135, 157] on link "[URL][DOMAIN_NAME]" at bounding box center [99, 159] width 71 height 9
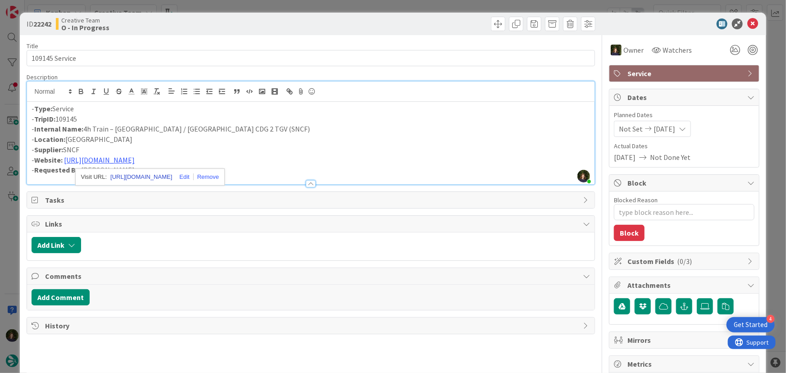
click at [155, 176] on link "[URL][DOMAIN_NAME]" at bounding box center [141, 177] width 62 height 12
click at [330, 137] on p "- Location: [GEOGRAPHIC_DATA]" at bounding box center [311, 139] width 559 height 10
drag, startPoint x: 83, startPoint y: 122, endPoint x: 51, endPoint y: 122, distance: 31.5
click at [32, 122] on p "- TripID: 109145" at bounding box center [311, 119] width 559 height 10
copy p "TripID: 109145"
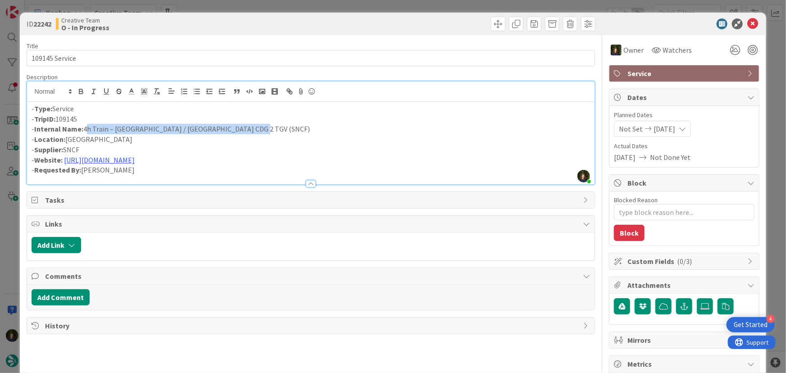
drag, startPoint x: 84, startPoint y: 130, endPoint x: 245, endPoint y: 130, distance: 161.6
click at [245, 130] on p "- Internal Name: 4h Train – [GEOGRAPHIC_DATA] / [GEOGRAPHIC_DATA] CDG 2 TGV (SN…" at bounding box center [311, 129] width 559 height 10
copy p "4h Train – [GEOGRAPHIC_DATA] / [GEOGRAPHIC_DATA] CDG 2 TGV (SNCF)"
click at [748, 23] on icon at bounding box center [752, 23] width 11 height 11
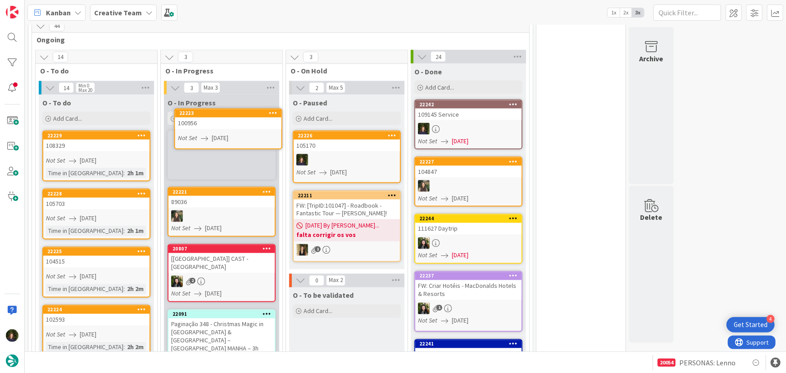
scroll to position [673, 0]
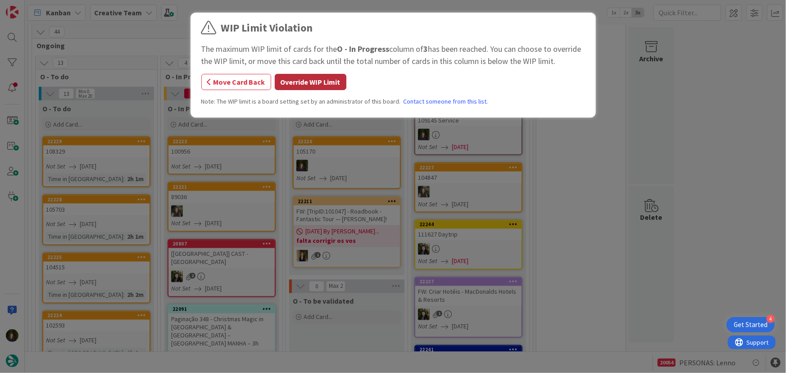
click at [316, 82] on button "Override WIP Limit" at bounding box center [311, 82] width 72 height 16
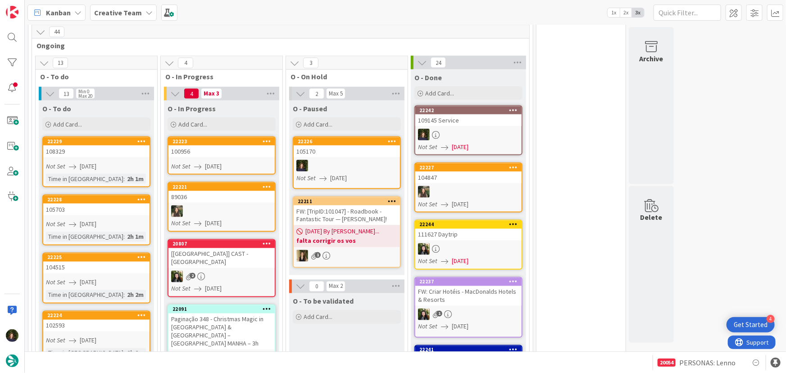
click at [242, 145] on div "100956" at bounding box center [221, 151] width 106 height 12
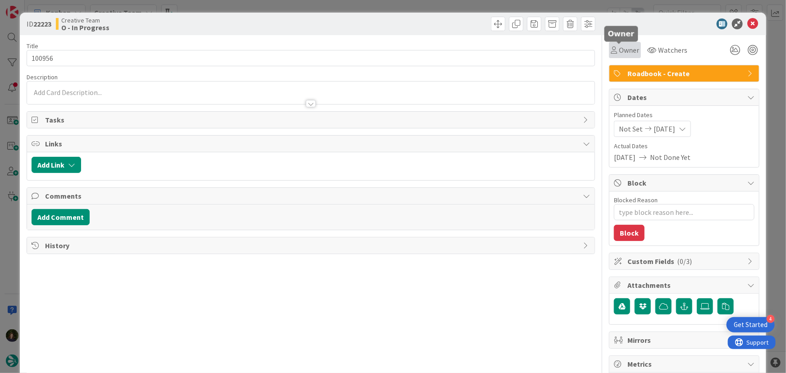
click at [628, 51] on span "Owner" at bounding box center [629, 50] width 20 height 11
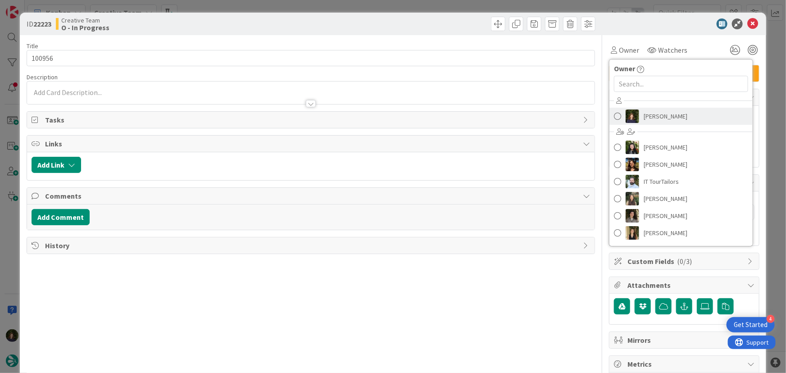
click at [643, 112] on span "[PERSON_NAME]" at bounding box center [665, 116] width 44 height 14
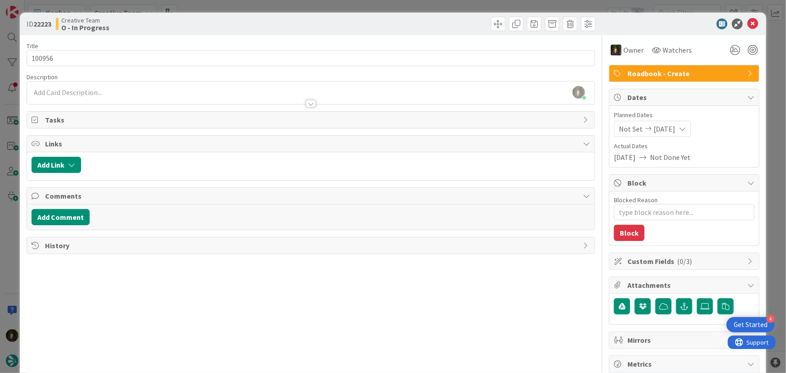
type textarea "x"
click at [88, 95] on div at bounding box center [311, 99] width 568 height 9
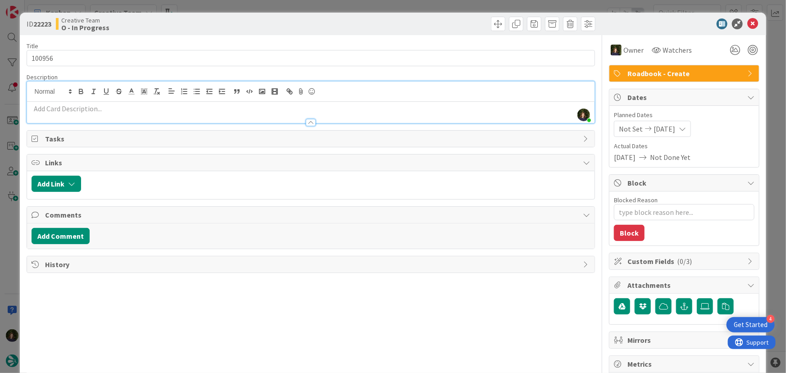
click at [99, 105] on p at bounding box center [311, 109] width 559 height 10
paste div
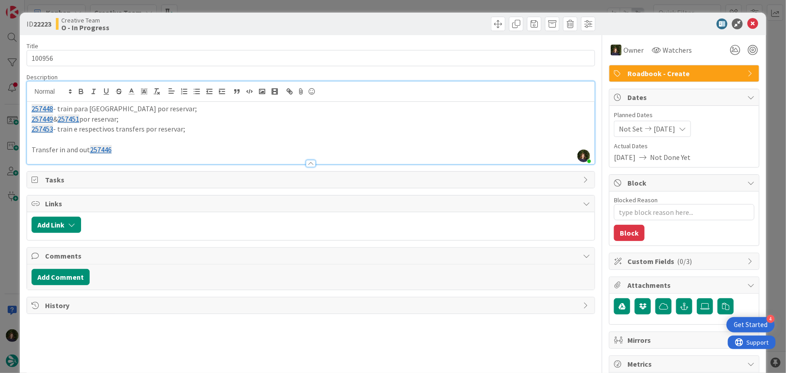
click at [32, 149] on p "Transfer in and out 257446" at bounding box center [311, 150] width 559 height 10
click at [127, 146] on p "Falta reservar transfer in and out 257446" at bounding box center [311, 150] width 559 height 10
click at [180, 148] on p "Falta reservar transfer in and out: 257446" at bounding box center [311, 150] width 559 height 10
click at [72, 150] on p "Falta reservar transfer in and out: 257446 & 257457" at bounding box center [311, 150] width 559 height 10
click at [242, 147] on p "Falta reservar também transfer in and out: 257446 & 257457" at bounding box center [311, 150] width 559 height 10
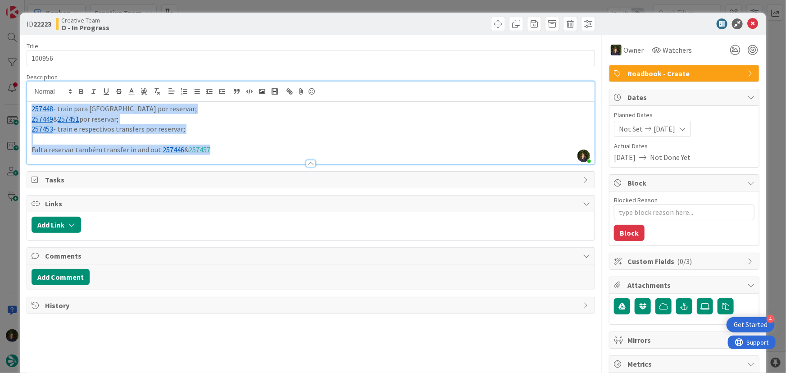
drag, startPoint x: 222, startPoint y: 151, endPoint x: 49, endPoint y: 118, distance: 176.6
click at [27, 109] on div "[PERSON_NAME] joined 15 m ago 257448 - train para [GEOGRAPHIC_DATA] por reserva…" at bounding box center [311, 122] width 569 height 83
copy div "257448 - train para [GEOGRAPHIC_DATA] por reservar; 257449 & 257451 por reserva…"
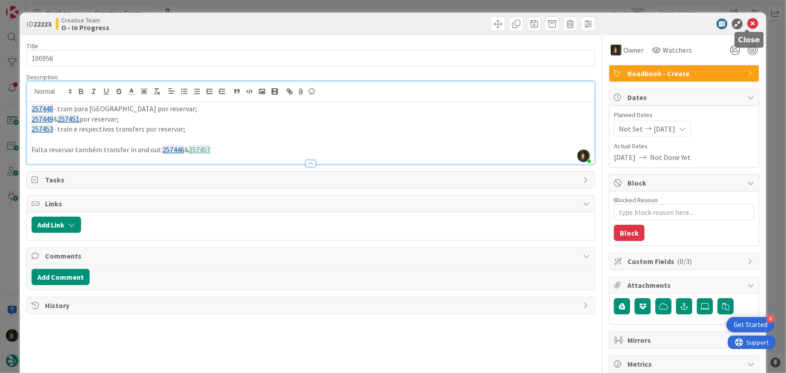
click at [750, 23] on icon at bounding box center [752, 23] width 11 height 11
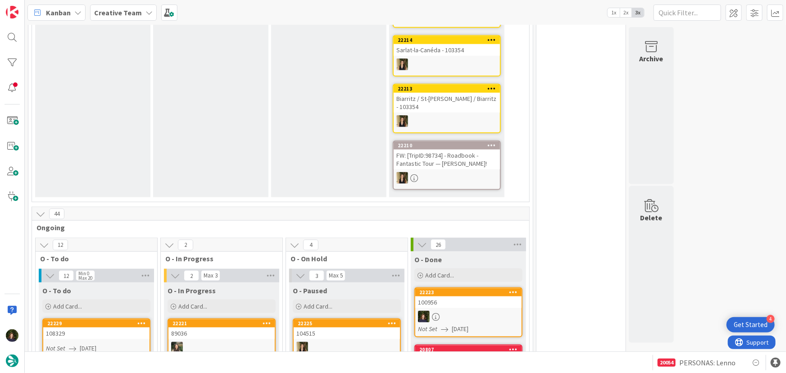
scroll to position [614, 0]
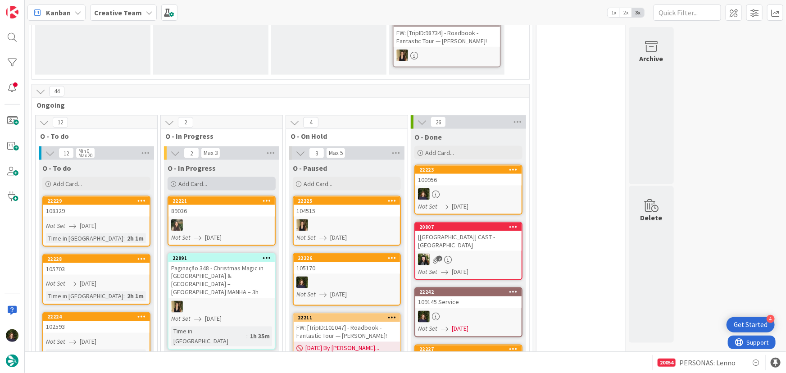
click at [202, 180] on span "Add Card..." at bounding box center [192, 184] width 29 height 8
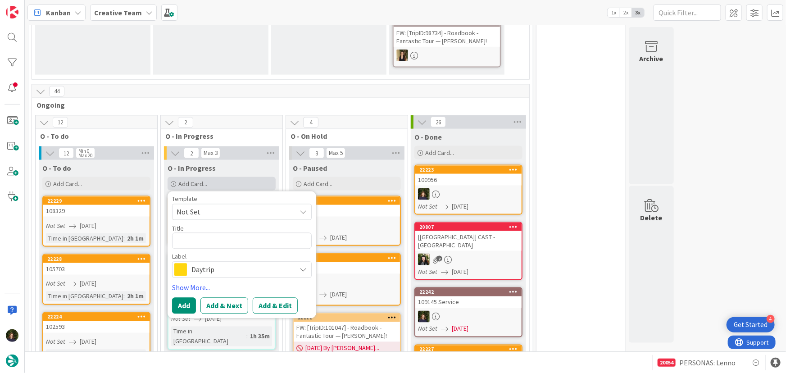
type textarea "x"
type textarea "P"
type textarea "x"
type textarea "PE"
type textarea "x"
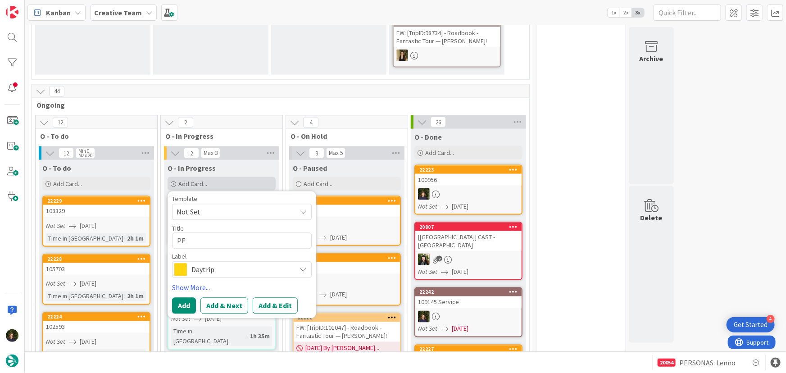
type textarea "PER"
type textarea "x"
type textarea "PERS"
type textarea "x"
type textarea "PERSO"
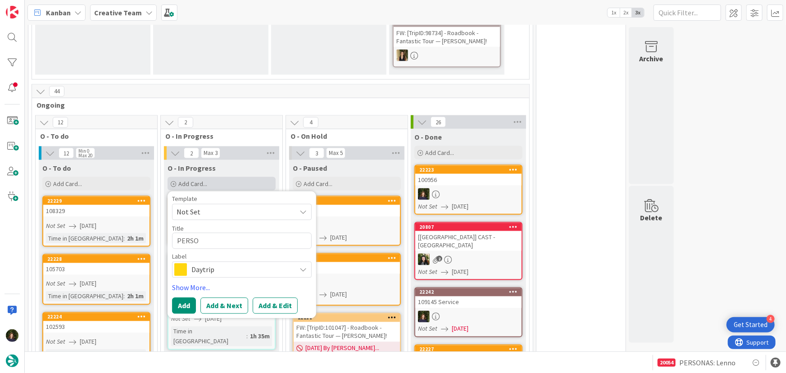
type textarea "x"
type textarea "PERSON"
type textarea "x"
type textarea "PERSONA"
type textarea "x"
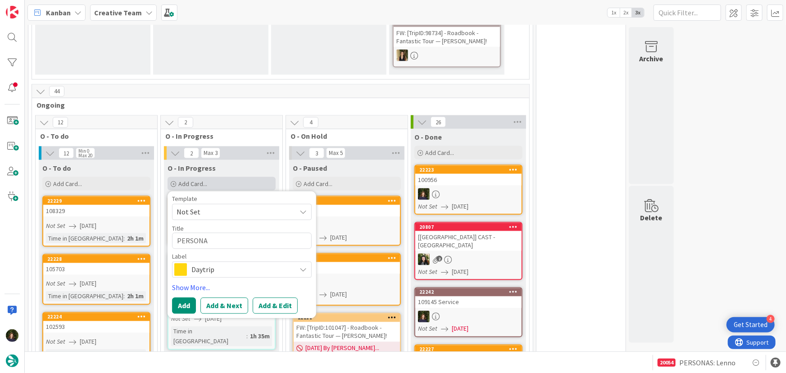
type textarea "PERSONAS"
type textarea "x"
type textarea "PERSONAS"
type textarea "x"
type textarea "PERSONAS U"
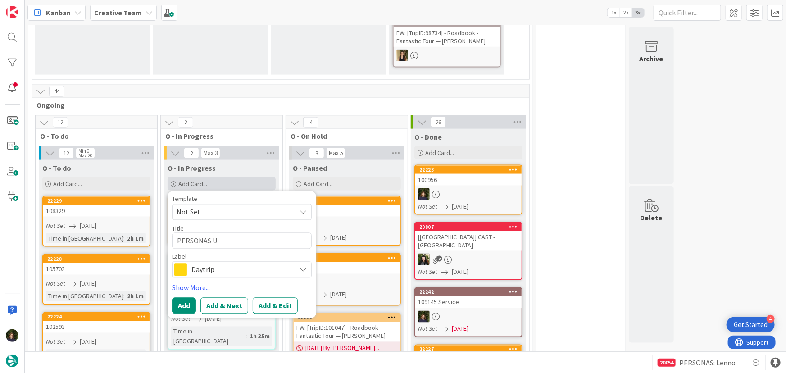
type textarea "x"
type textarea "PERSONAS UK"
type textarea "x"
type textarea "PERSONAS UK"
type textarea "x"
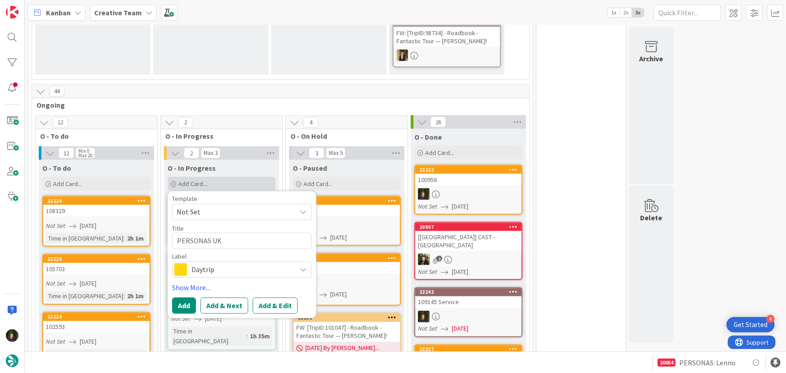
type textarea "PERSONAS MUK"
type textarea "x"
type textarea "PERSONAS MAUK"
type textarea "x"
type textarea "PERSONAS MATUK"
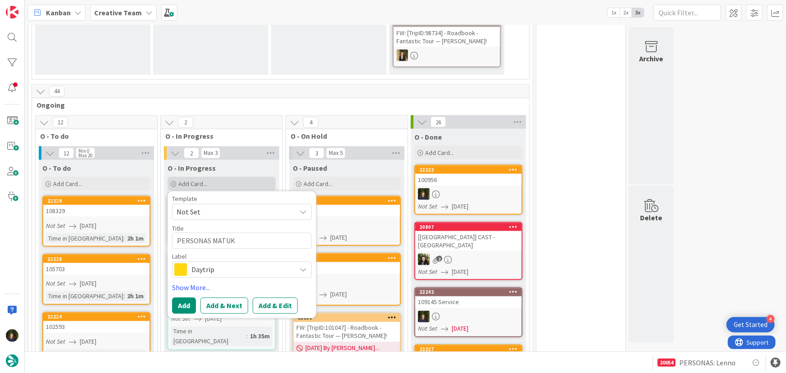
type textarea "x"
type textarea "PERSONAS MATRUK"
type textarea "x"
type textarea "PERSONAS MATRIUK"
type textarea "x"
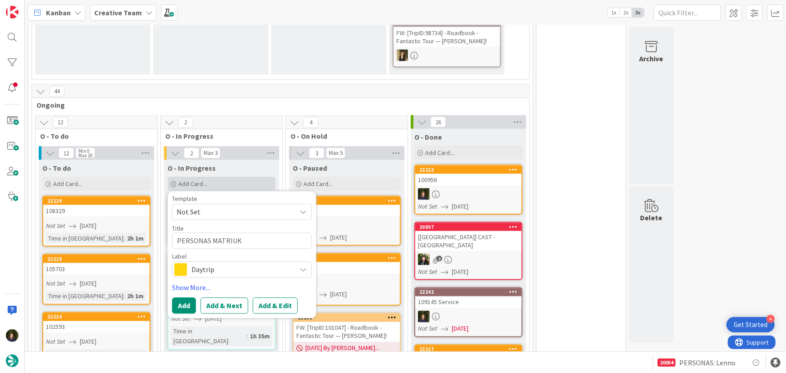
type textarea "PERSONAS MATRIXUK"
type textarea "x"
type textarea "PERSONAS MATRIX UK"
type textarea "x"
type textarea "PERSONAS MATRIX CUK"
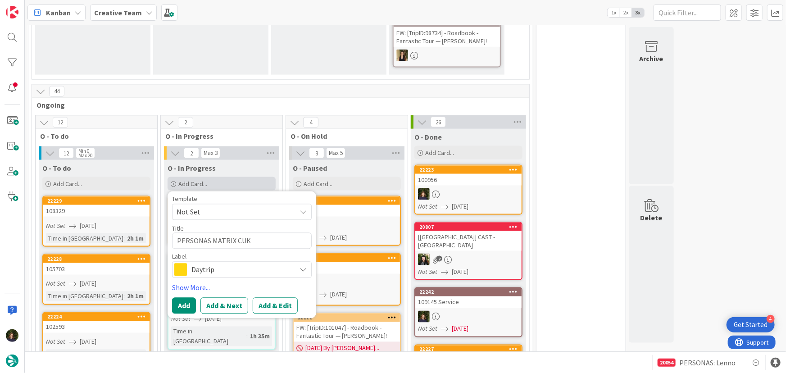
type textarea "x"
type textarea "PERSONAS MATRIX CAUK"
type textarea "x"
type textarea "PERSONAS MATRIX CA [GEOGRAPHIC_DATA]"
type textarea "x"
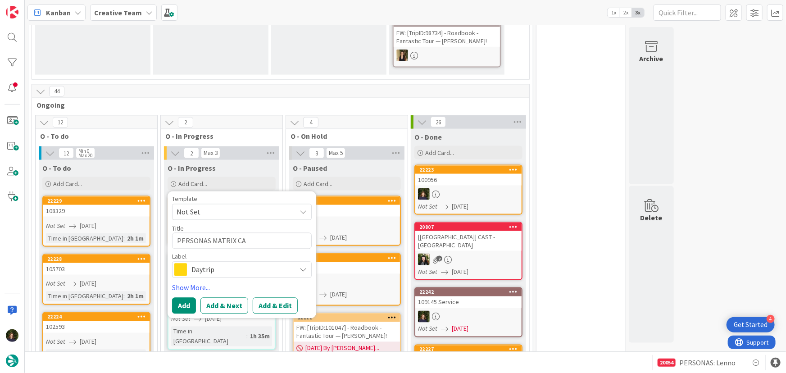
type textarea "PERSONAS MATRIX CAUK"
type textarea "x"
type textarea "PERSONAS MATRIX CUK"
type textarea "x"
type textarea "PERSONAS MATRIX UK"
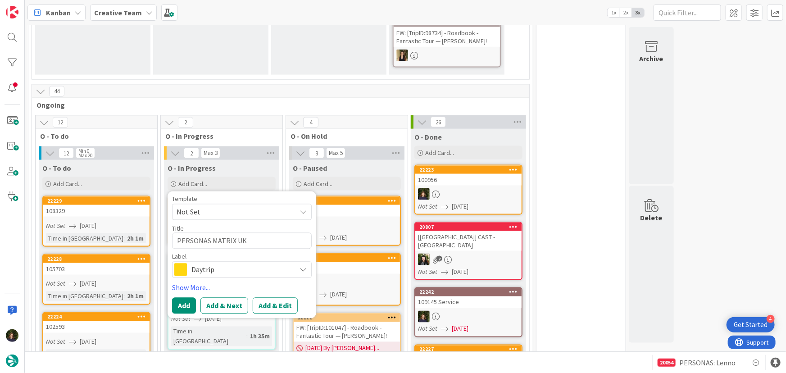
click at [205, 263] on span "Daytrip" at bounding box center [241, 269] width 100 height 13
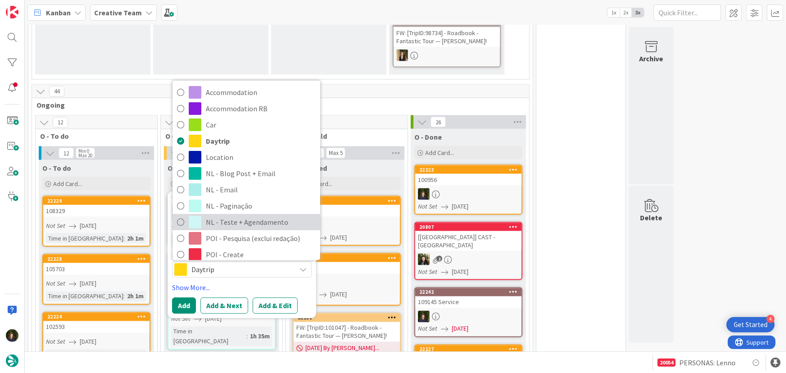
click at [228, 216] on span "NL - Teste + Agendamento" at bounding box center [261, 223] width 110 height 14
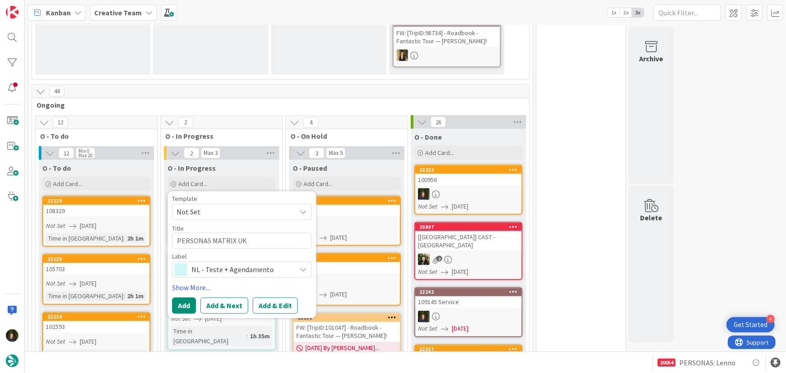
click at [188, 278] on div "Template Not Set Title 19 / 128 PERSONAS MATRIX UK Label NL - Teste + Agendamen…" at bounding box center [242, 255] width 140 height 118
click at [184, 298] on button "Add" at bounding box center [184, 306] width 24 height 16
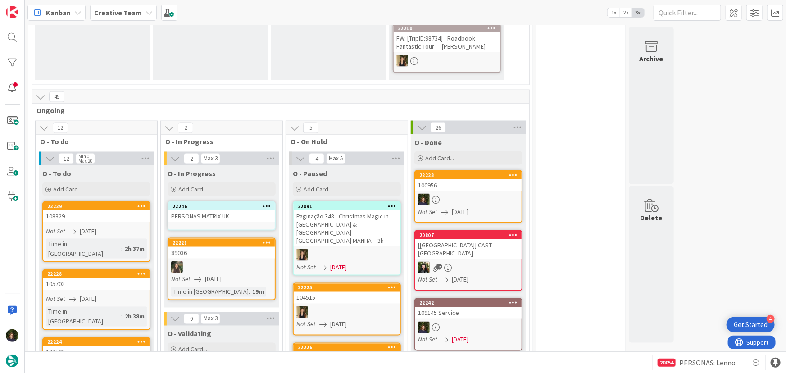
click at [217, 210] on div "PERSONAS MATRIX UK" at bounding box center [221, 216] width 106 height 12
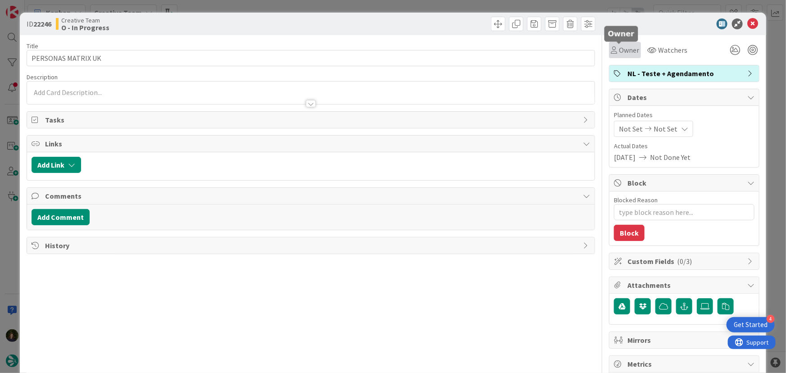
click at [619, 49] on span "Owner" at bounding box center [629, 50] width 20 height 11
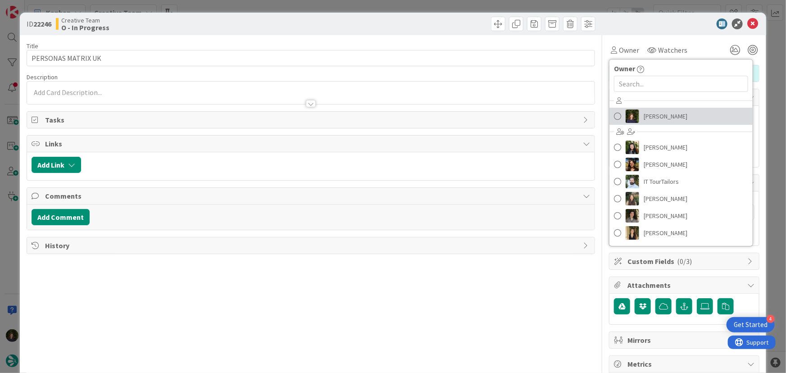
drag, startPoint x: 656, startPoint y: 112, endPoint x: 652, endPoint y: 117, distance: 6.4
click at [657, 113] on span "[PERSON_NAME]" at bounding box center [665, 116] width 44 height 14
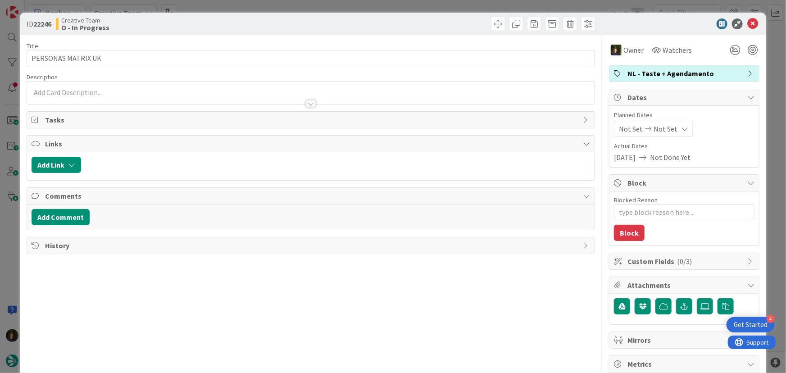
type textarea "x"
click at [747, 23] on icon at bounding box center [752, 23] width 11 height 11
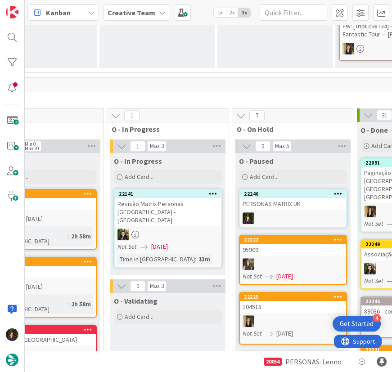
scroll to position [626, 72]
